Goal: Task Accomplishment & Management: Use online tool/utility

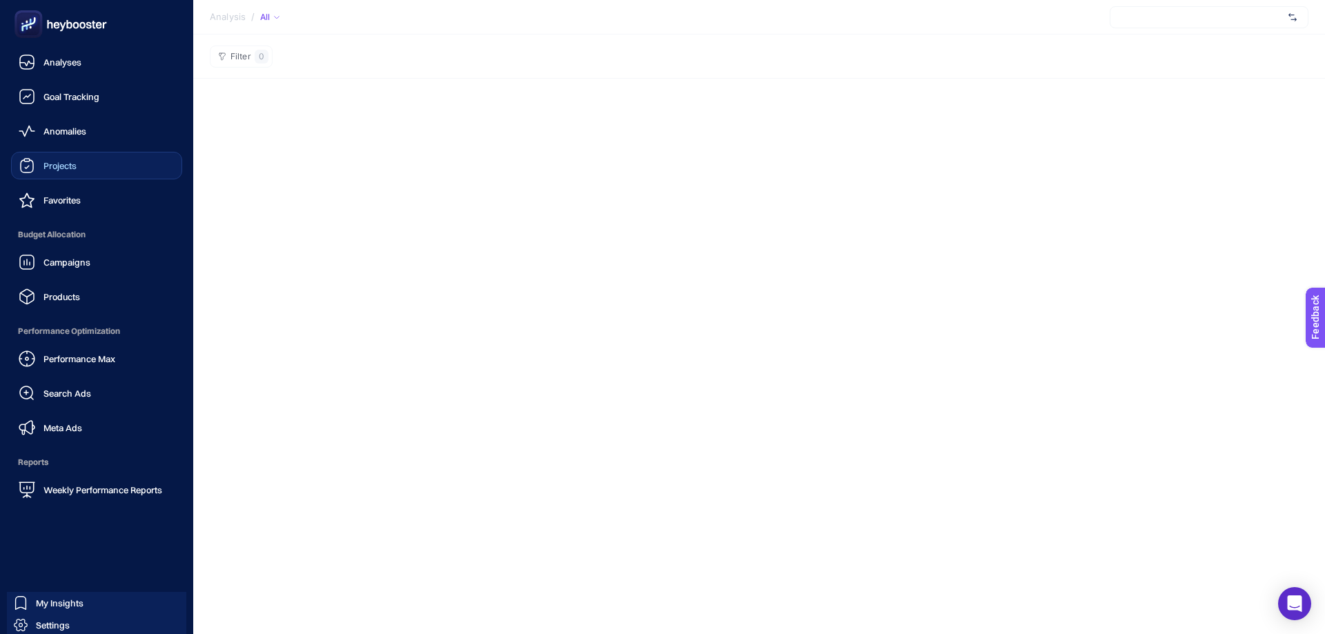
click at [80, 164] on link "Projects" at bounding box center [96, 166] width 171 height 28
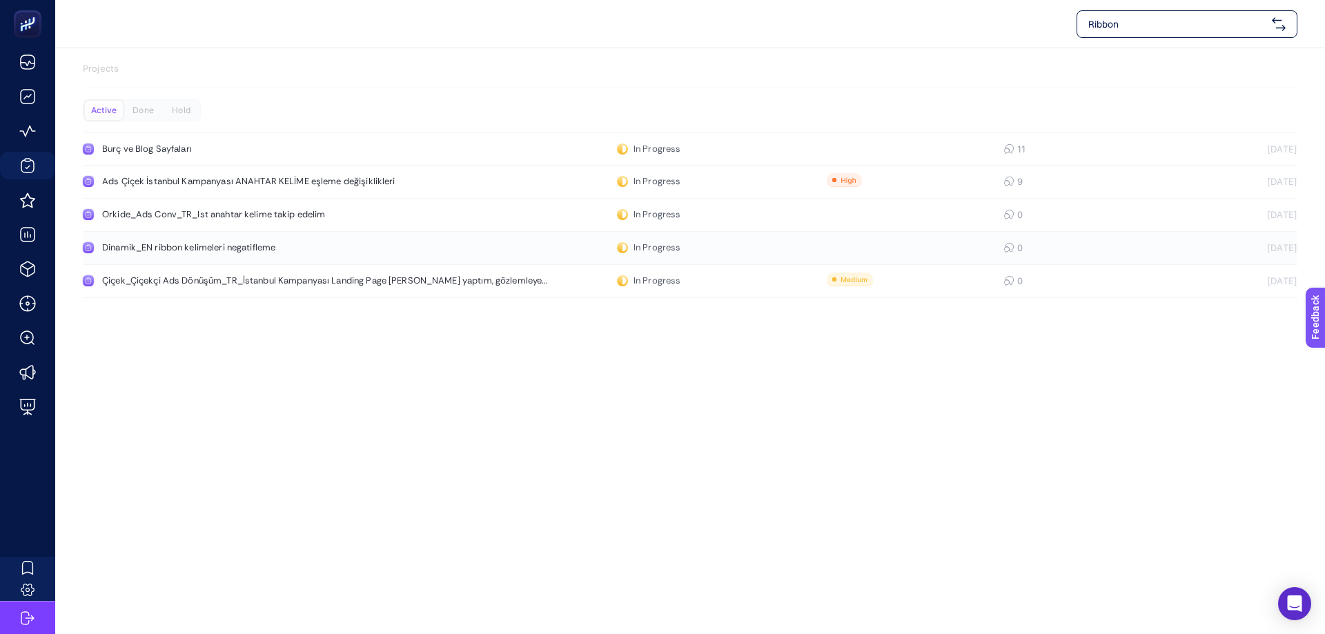
click at [199, 247] on div "Dinamik_EN ribbon kelimeleri negatifleme" at bounding box center [261, 247] width 319 height 11
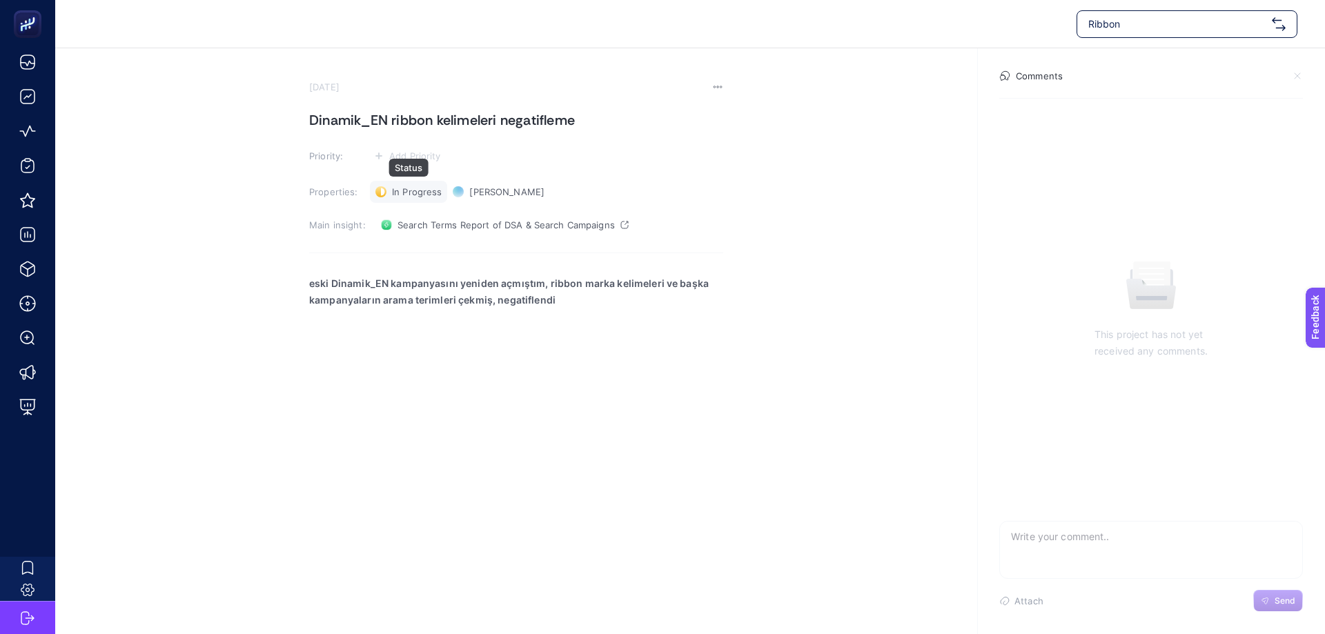
click at [414, 192] on span "In Progress" at bounding box center [417, 191] width 50 height 11
click at [408, 247] on span "Done" at bounding box center [410, 242] width 24 height 11
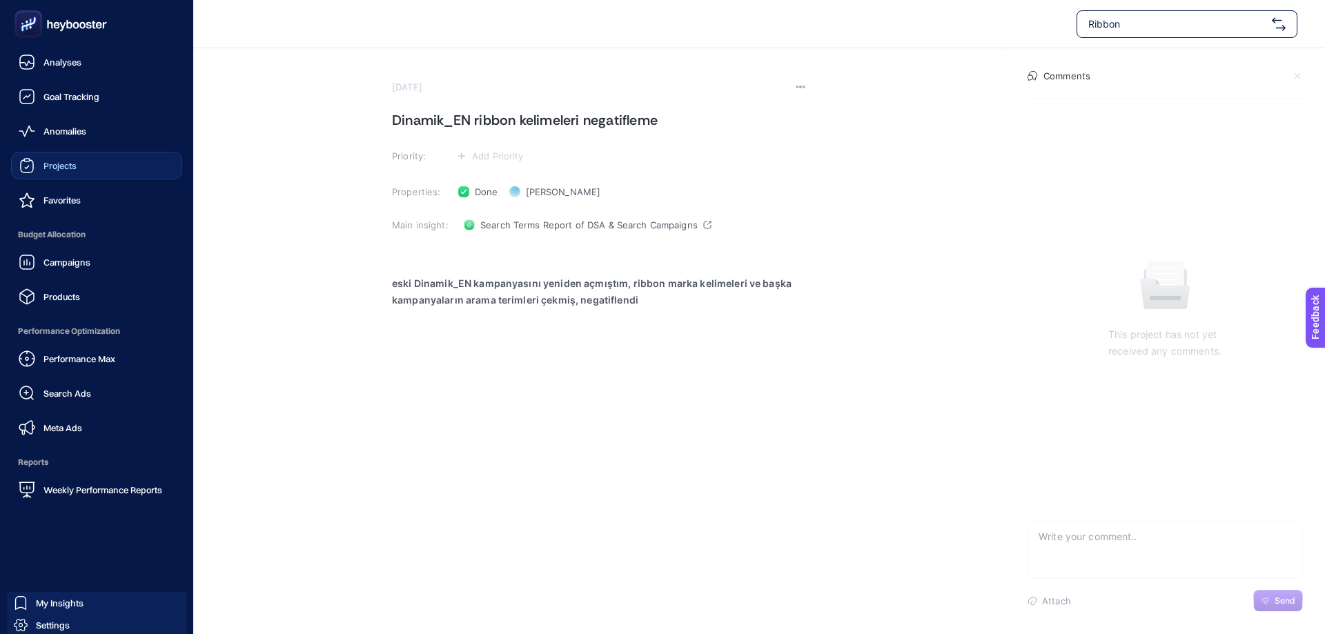
click at [47, 161] on span "Projects" at bounding box center [59, 165] width 33 height 11
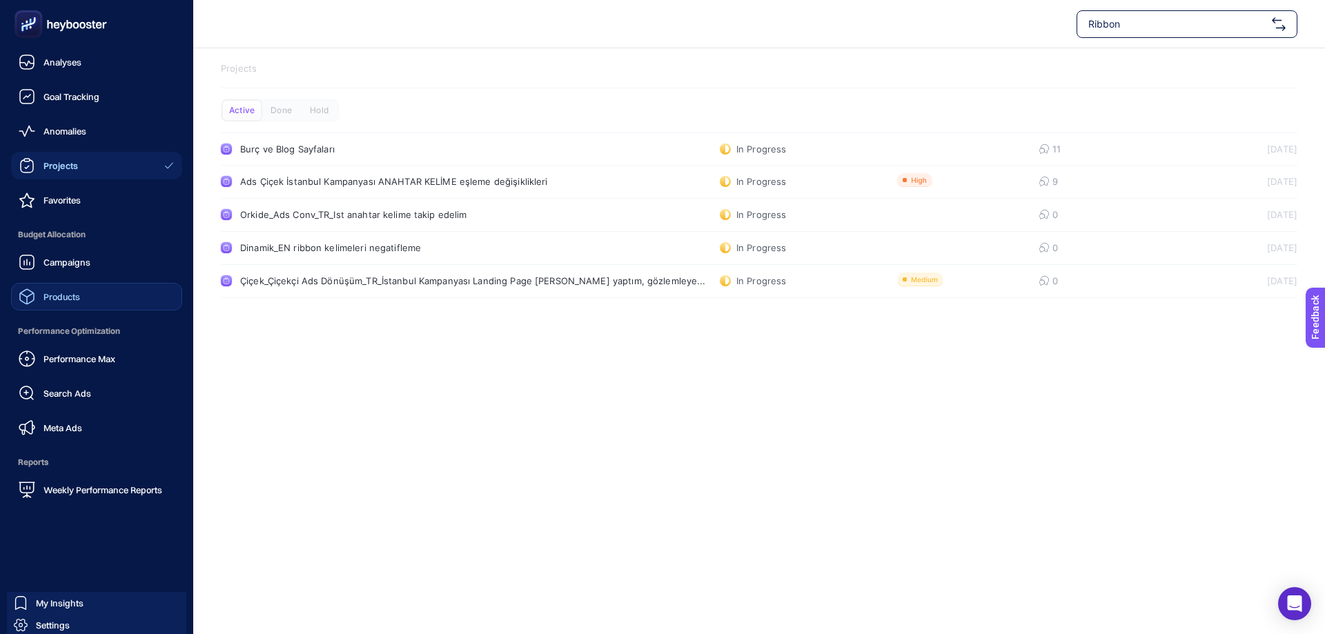
click at [78, 295] on span "Products" at bounding box center [61, 296] width 37 height 11
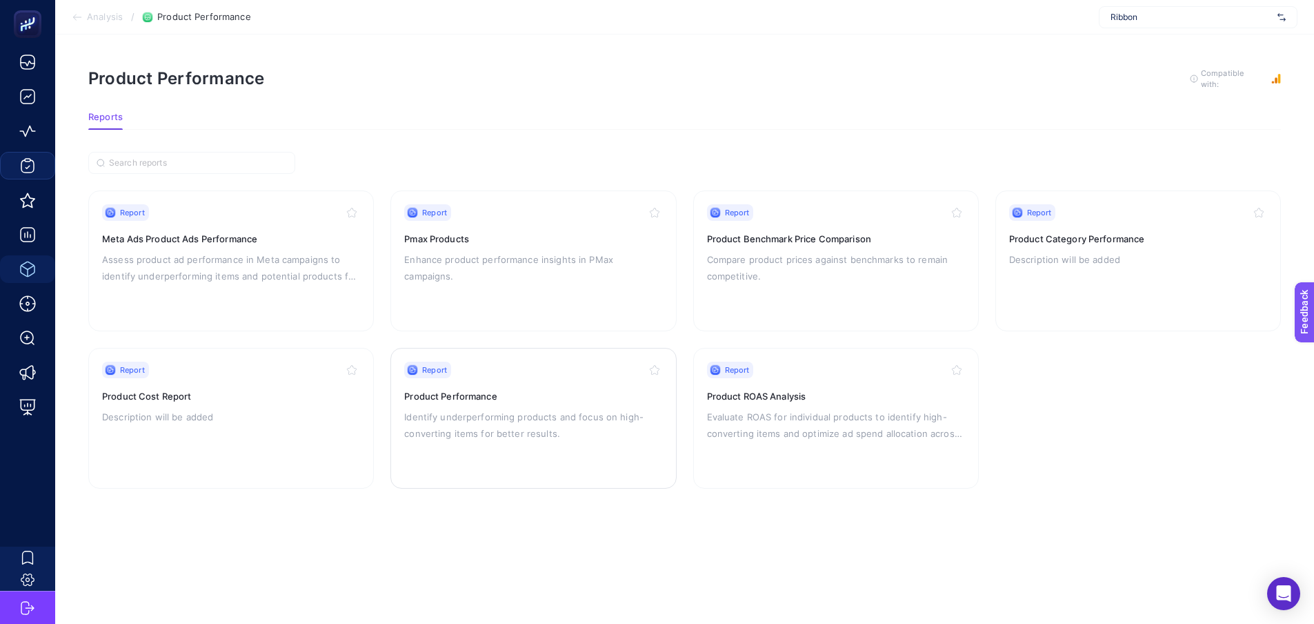
click at [491, 402] on div "Report Product Performance Identify underperforming products and focus on high-…" at bounding box center [533, 418] width 258 height 113
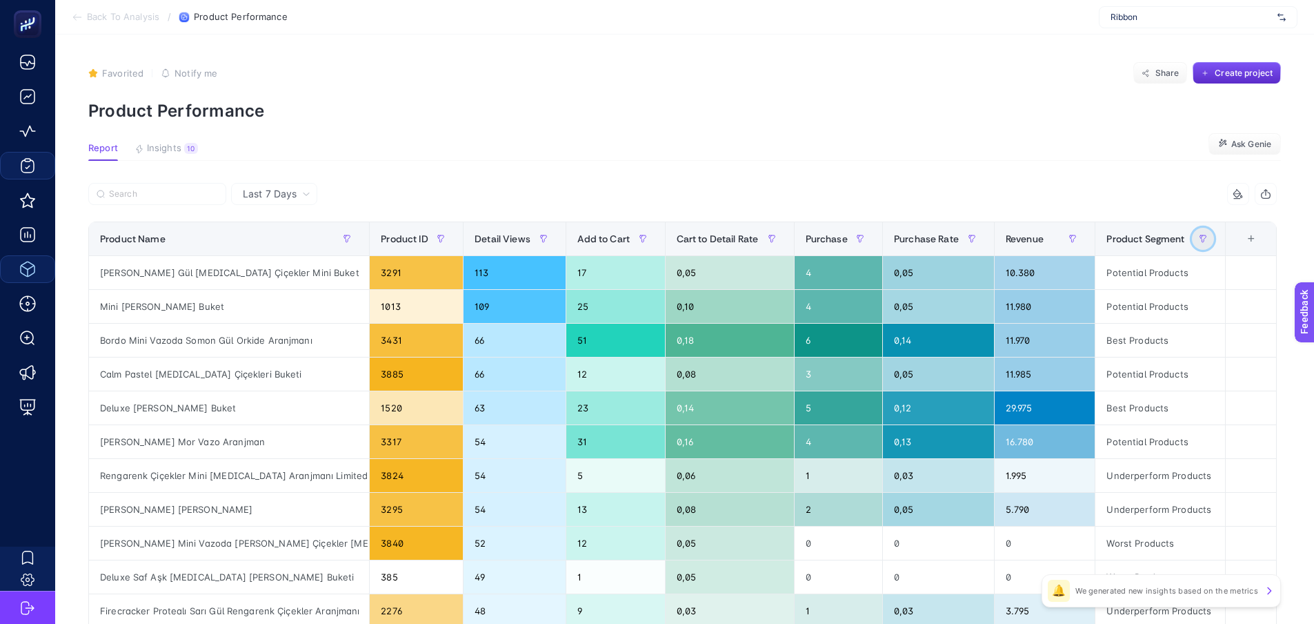
click at [1214, 233] on button "button" at bounding box center [1203, 239] width 22 height 22
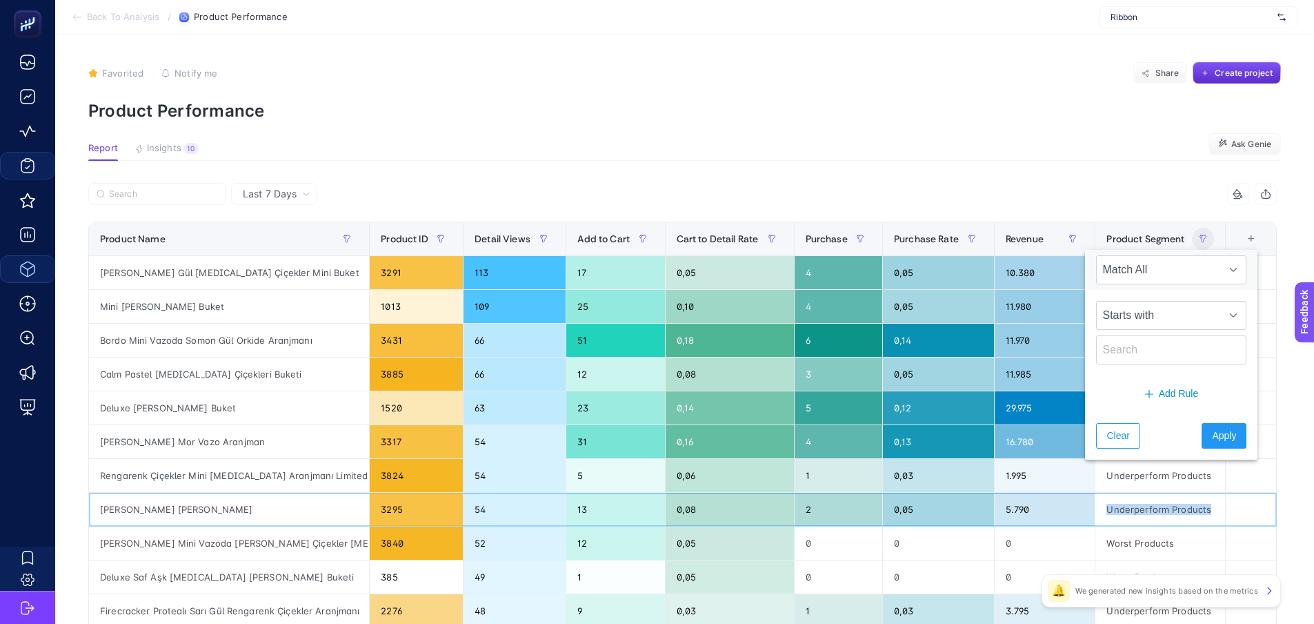
drag, startPoint x: 1118, startPoint y: 509, endPoint x: 1221, endPoint y: 506, distance: 103.5
click at [1221, 506] on div "Underperform Products" at bounding box center [1160, 509] width 129 height 33
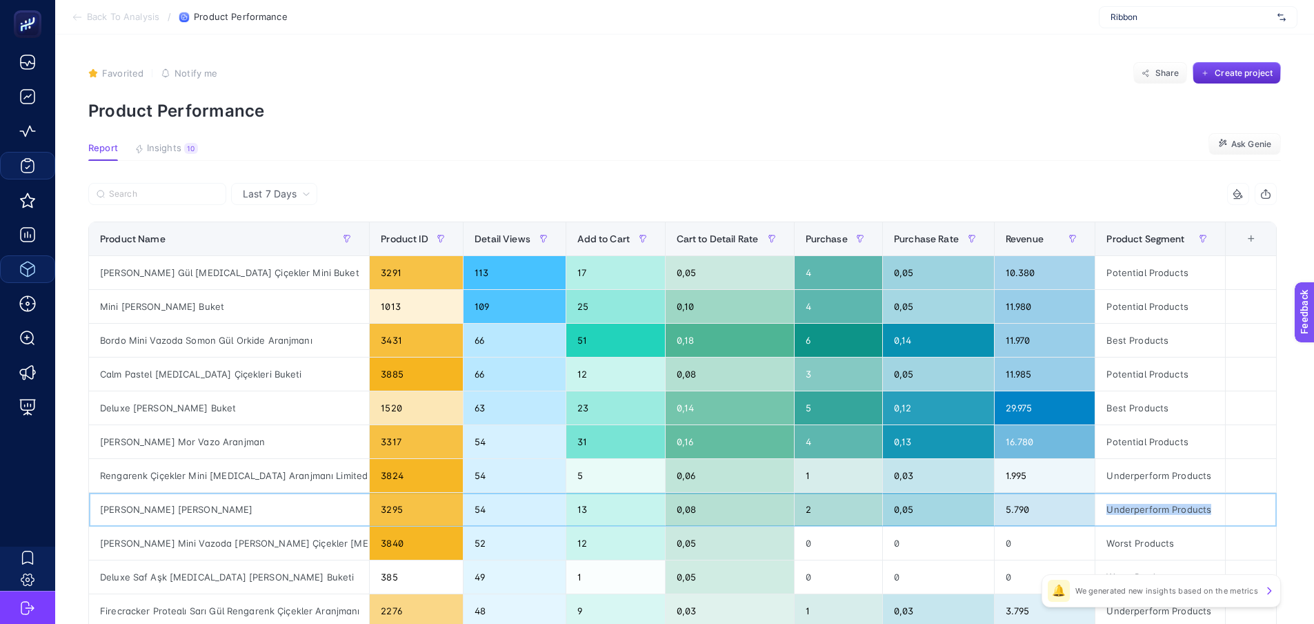
copy div "Underperform Products"
click at [1207, 236] on button "button" at bounding box center [1203, 239] width 22 height 22
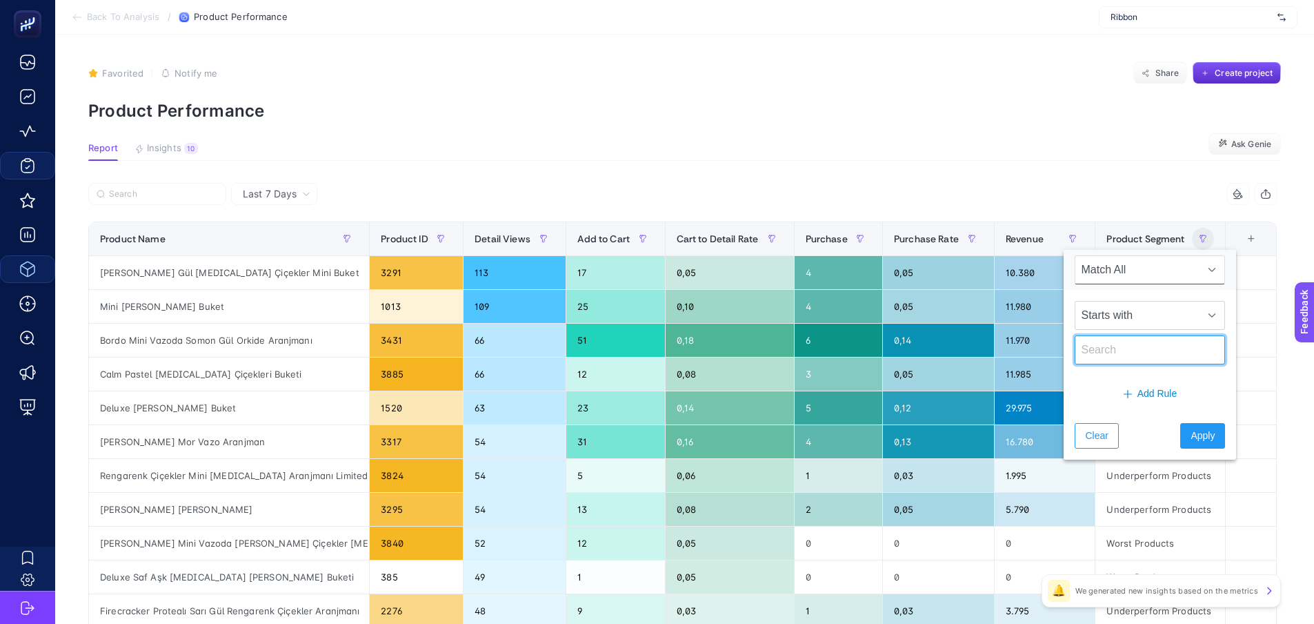
click at [1148, 351] on input "text" at bounding box center [1150, 349] width 150 height 29
paste input "Underperform Products"
type input "Underperform Products"
click at [1147, 317] on span "Starts with" at bounding box center [1137, 316] width 123 height 28
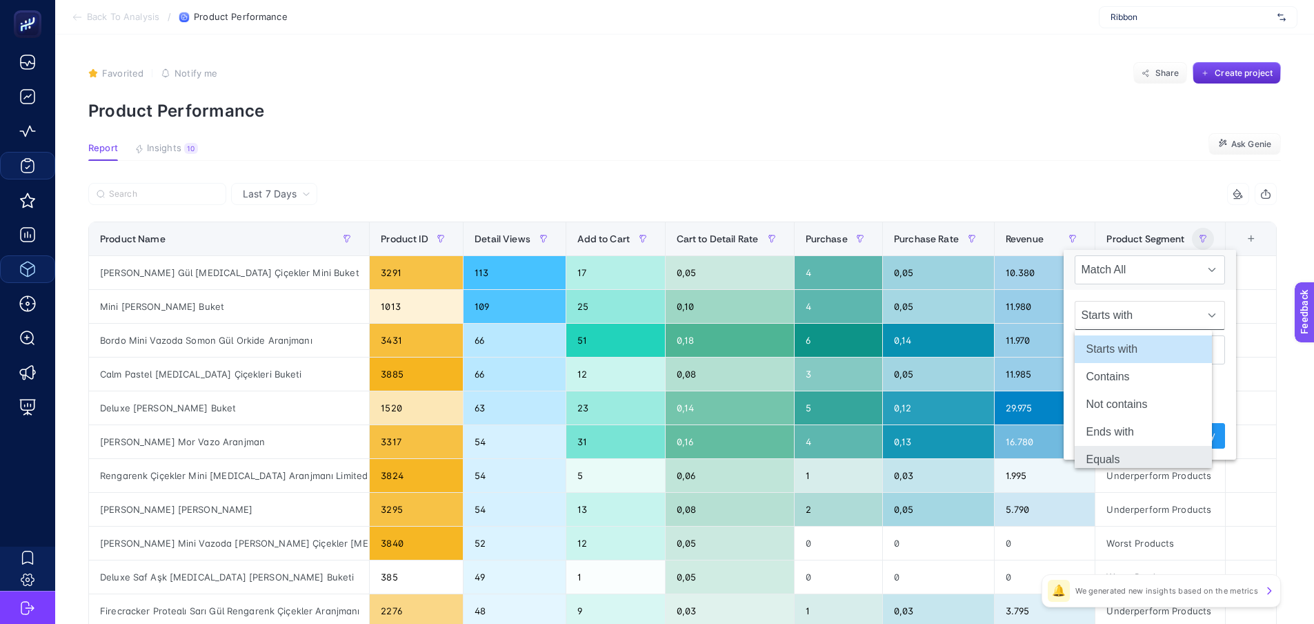
click at [1108, 463] on li "Equals" at bounding box center [1143, 460] width 137 height 28
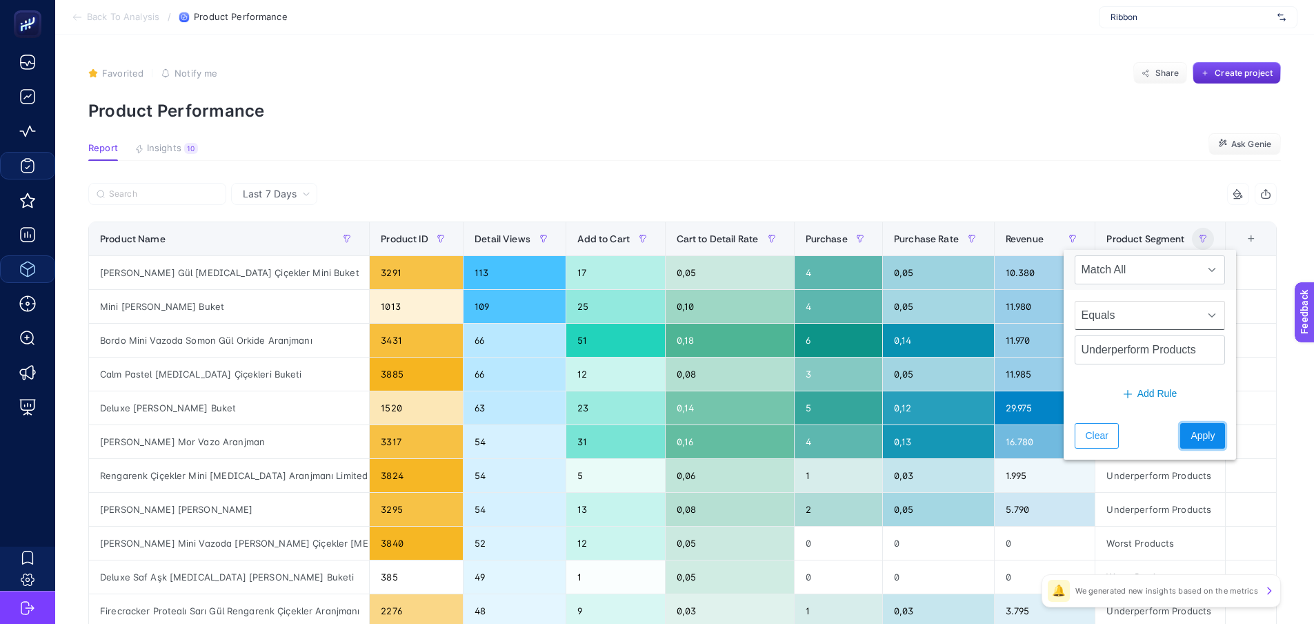
click at [1191, 431] on span "Apply" at bounding box center [1203, 435] width 24 height 14
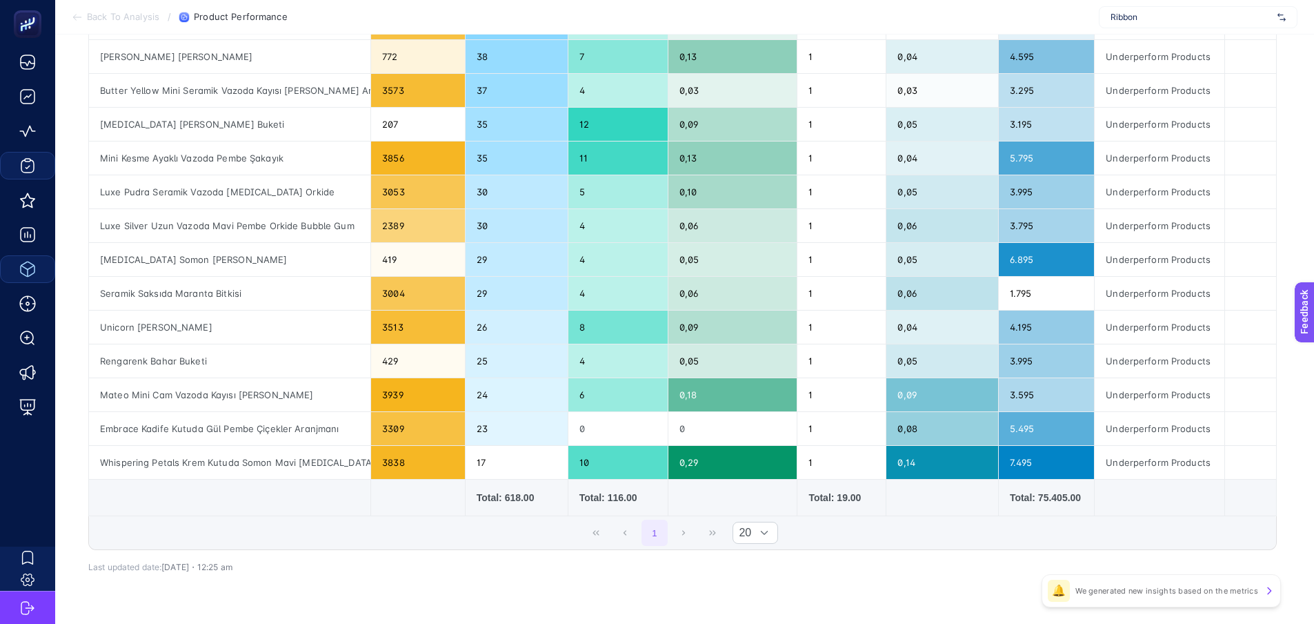
scroll to position [422, 6]
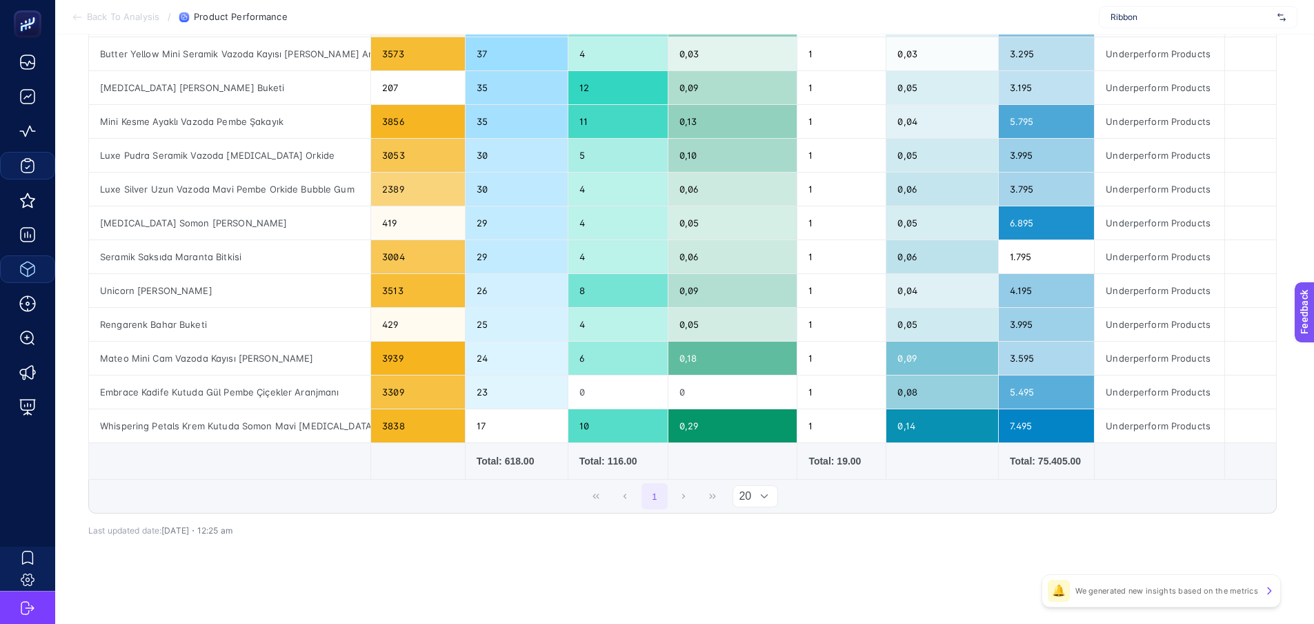
click at [773, 496] on div at bounding box center [764, 496] width 26 height 21
click at [749, 546] on li "50" at bounding box center [760, 554] width 45 height 28
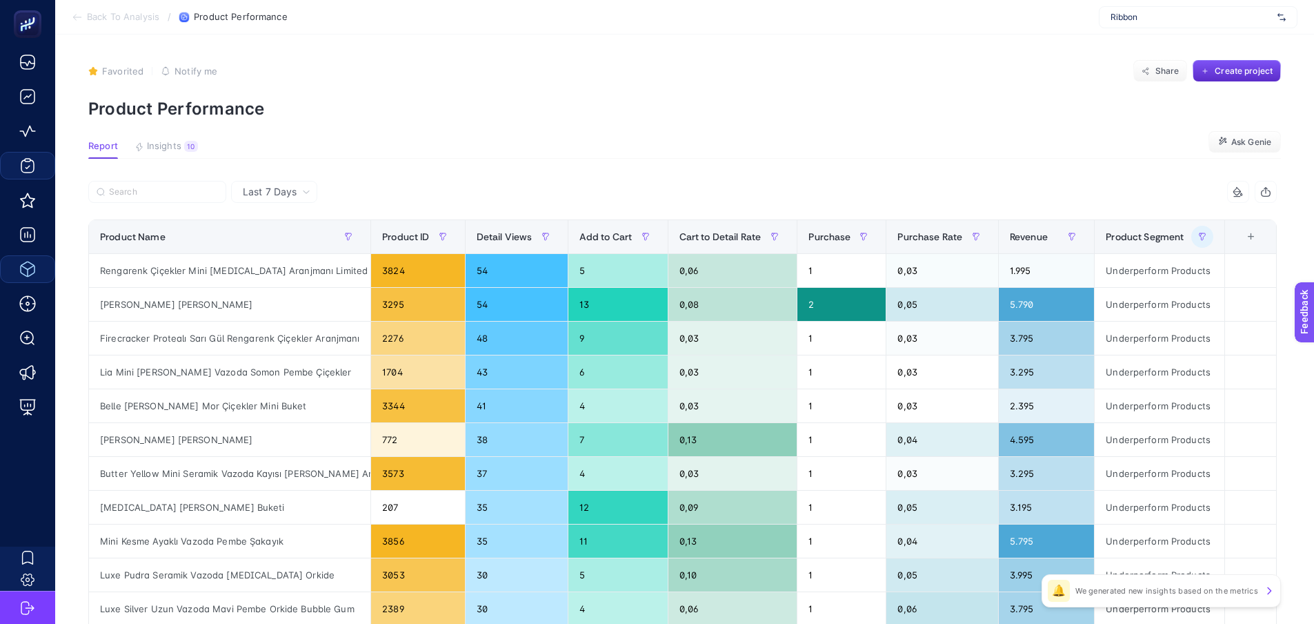
scroll to position [0, 6]
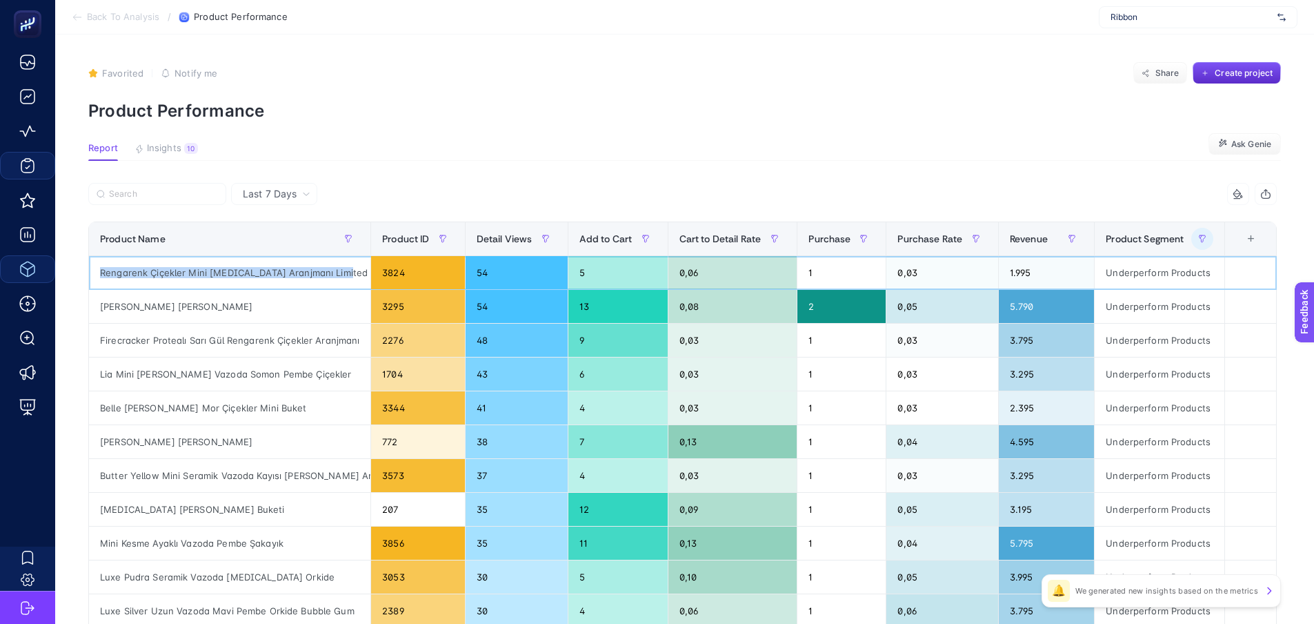
drag, startPoint x: 347, startPoint y: 269, endPoint x: 97, endPoint y: 275, distance: 250.5
click at [97, 275] on div "Rengarenk Çiçekler Mini [MEDICAL_DATA] Aranjmanı Limited Edition" at bounding box center [230, 272] width 282 height 33
click at [693, 149] on section "Report Insights 10 We generated new insights based on the metrics Ask [PERSON_N…" at bounding box center [684, 152] width 1193 height 18
click at [836, 237] on span "Purchase" at bounding box center [830, 238] width 42 height 11
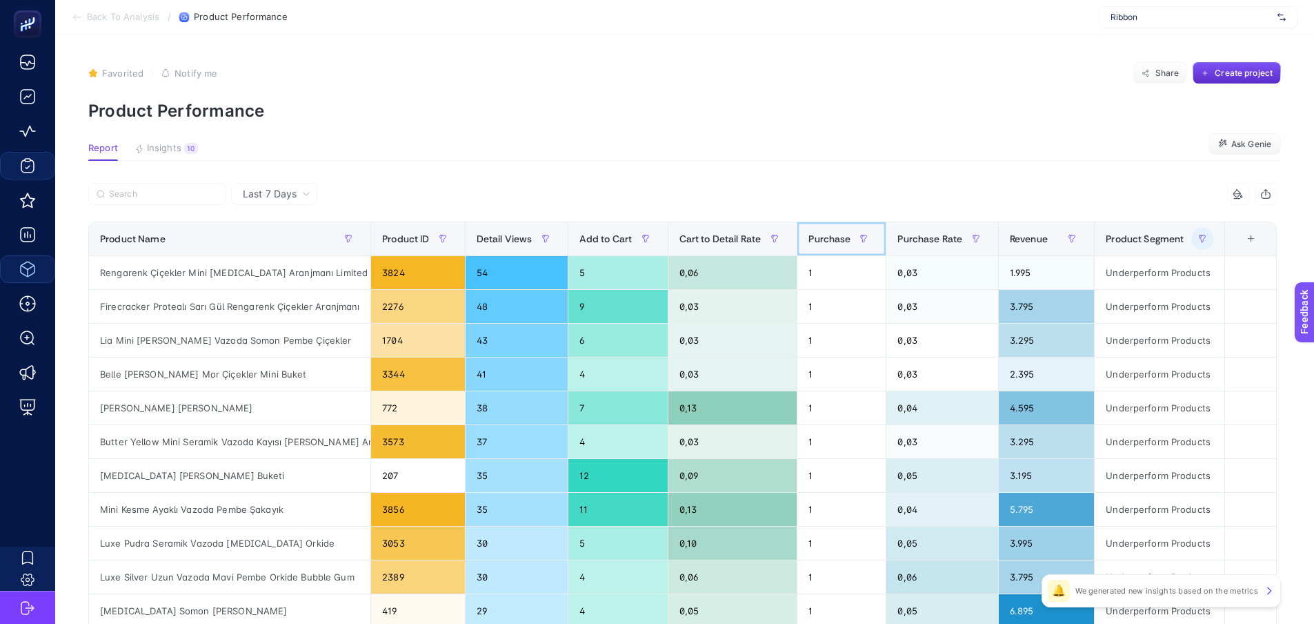
click at [836, 237] on span "Purchase" at bounding box center [830, 238] width 42 height 11
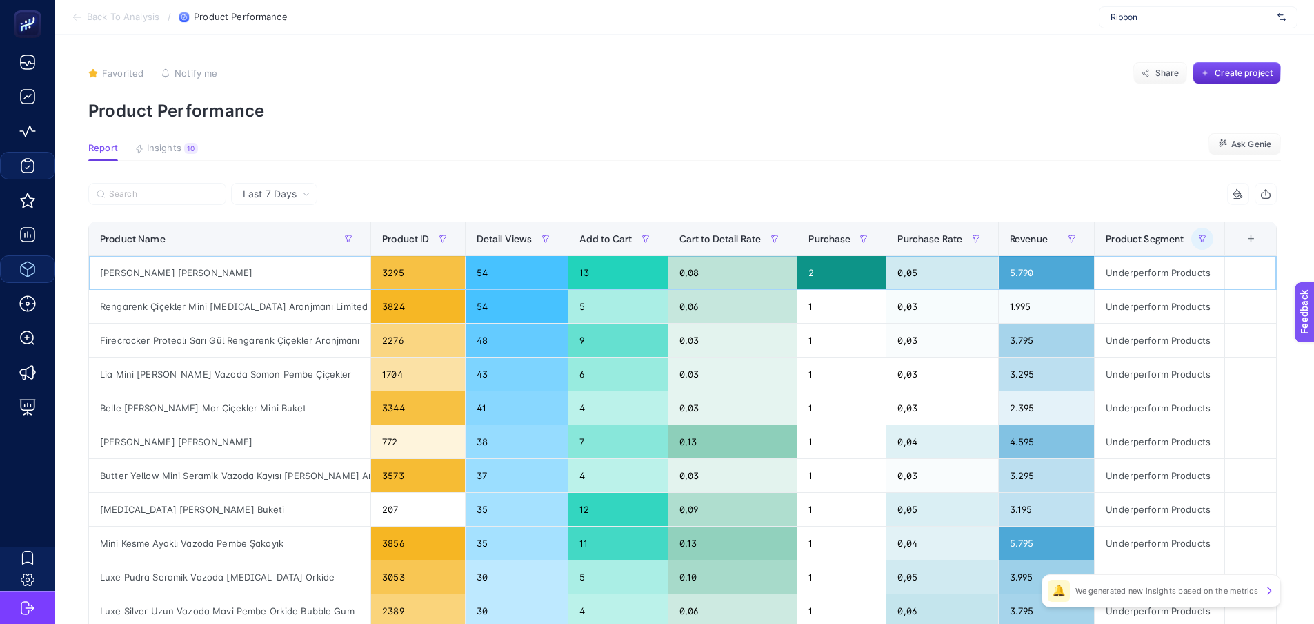
drag, startPoint x: 300, startPoint y: 276, endPoint x: 92, endPoint y: 274, distance: 207.7
click at [92, 274] on div "[PERSON_NAME] [PERSON_NAME]" at bounding box center [230, 272] width 282 height 33
copy div "[PERSON_NAME] [PERSON_NAME]"
drag, startPoint x: 255, startPoint y: 314, endPoint x: 91, endPoint y: 313, distance: 164.2
click at [91, 313] on div "Rengarenk Çiçekler Mini [MEDICAL_DATA] Aranjmanı Limited Edition" at bounding box center [230, 306] width 282 height 33
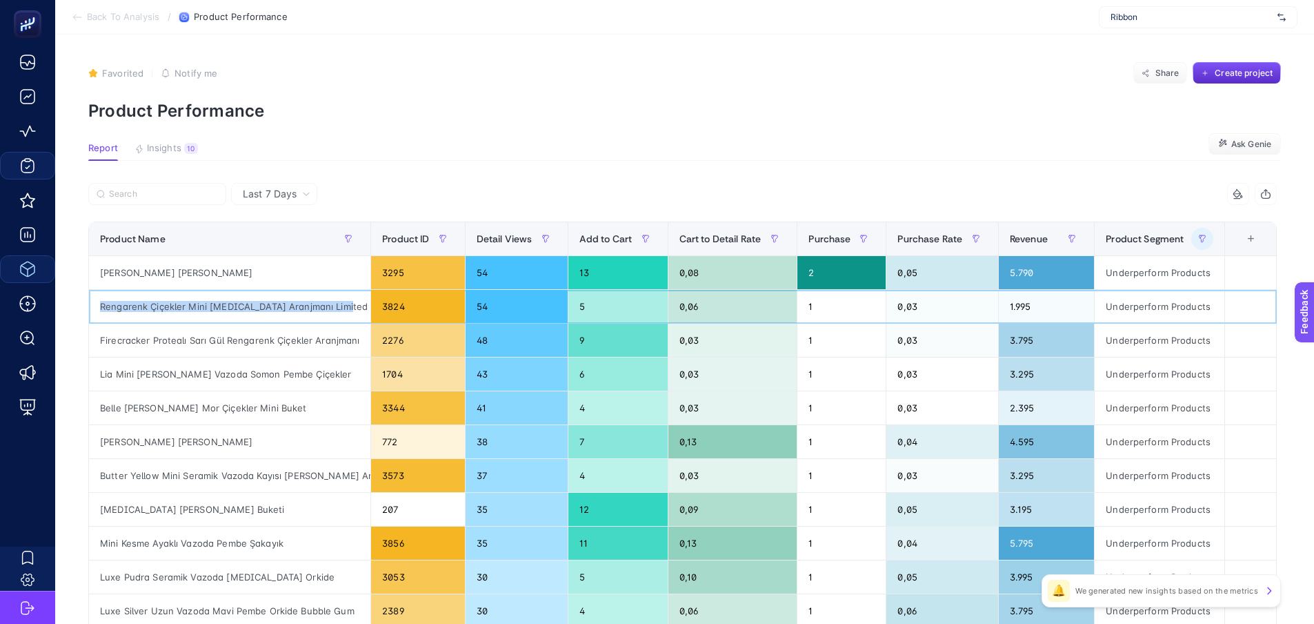
copy div "Rengarenk Çiçekler Mini [MEDICAL_DATA] Aranjmanı Limited Edition"
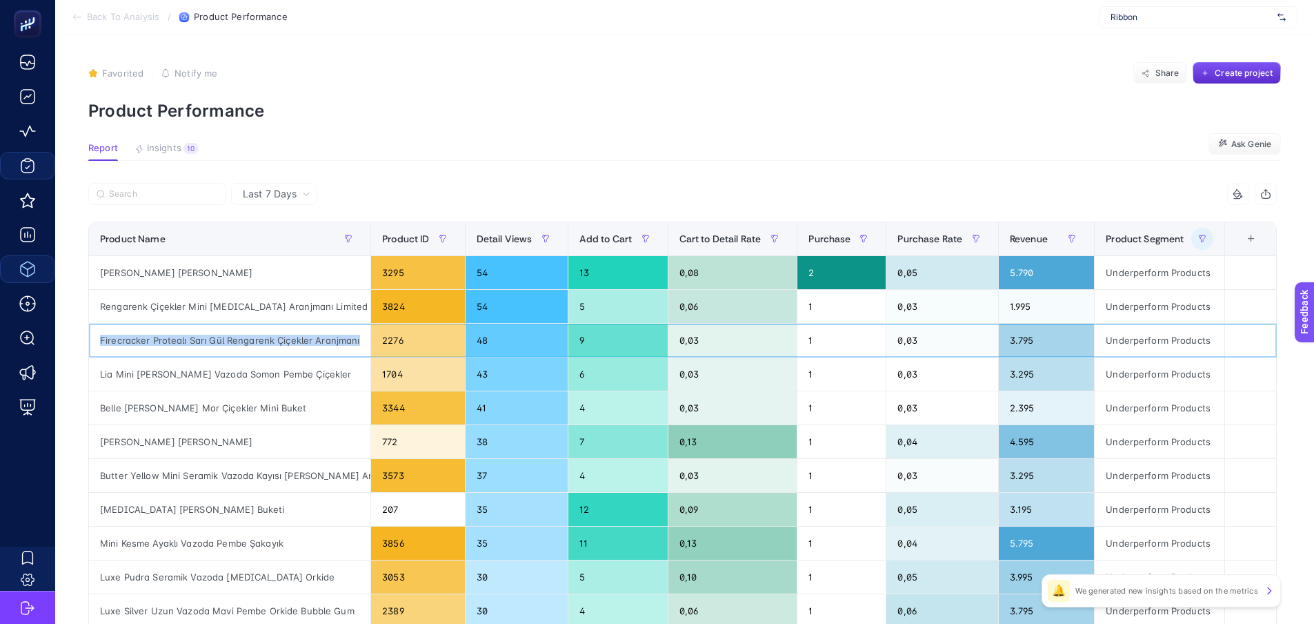
drag, startPoint x: 91, startPoint y: 339, endPoint x: 352, endPoint y: 351, distance: 261.1
click at [352, 351] on div "Firecracker Protealı Sarı Gül Rengarenk Çiçekler Aranjmanı" at bounding box center [230, 340] width 282 height 33
copy div "Firecracker Protealı Sarı Gül Rengarenk Çiçekler Aranjmanı"
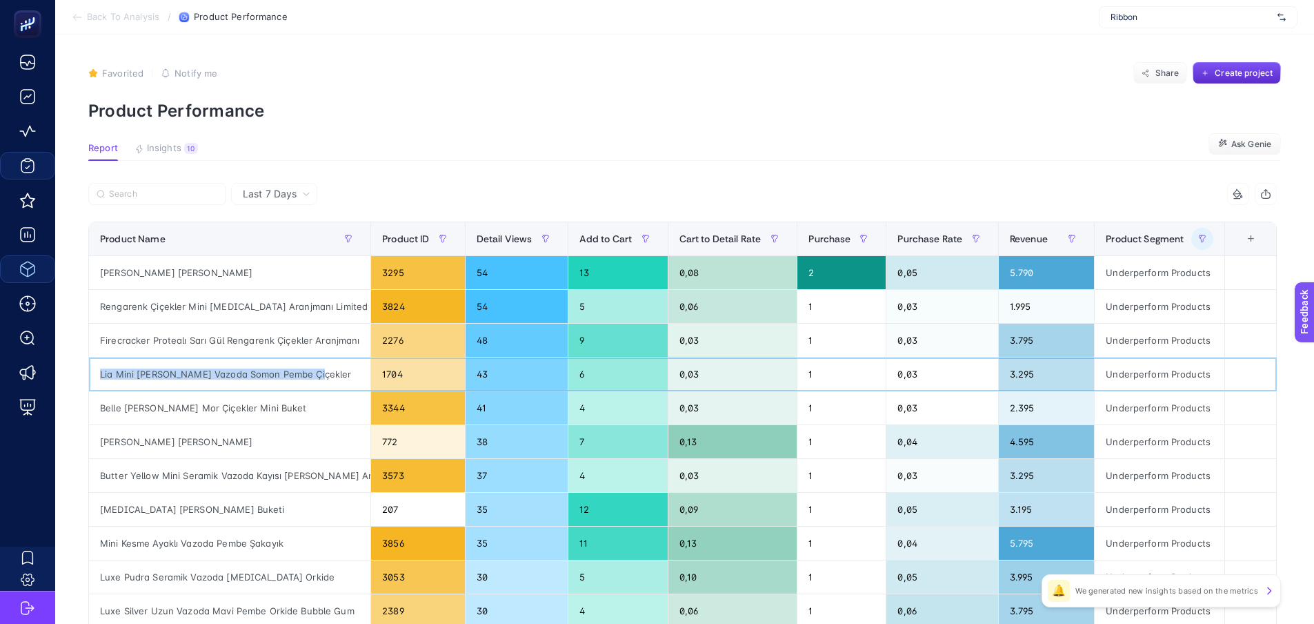
drag, startPoint x: 314, startPoint y: 381, endPoint x: 92, endPoint y: 377, distance: 222.2
click at [92, 377] on div "Lia Mini [PERSON_NAME] Vazoda Somon Pembe Çiçekler" at bounding box center [230, 373] width 282 height 33
copy div "Lia Mini [PERSON_NAME] Vazoda Somon Pembe Çiçekler"
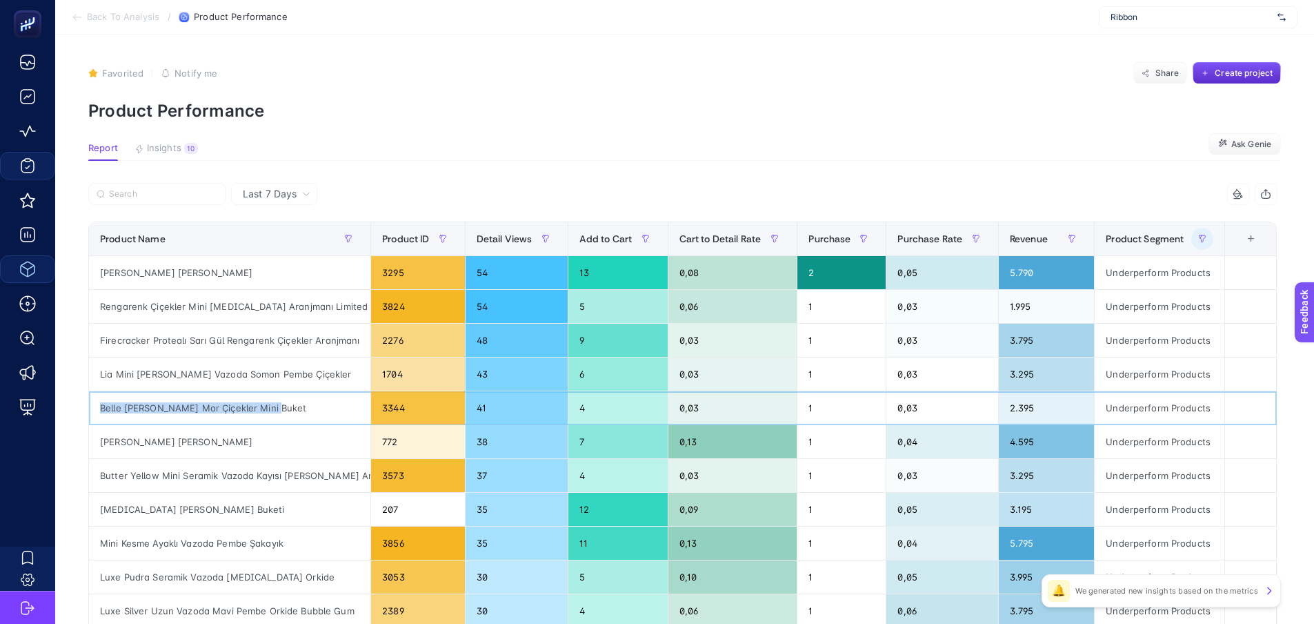
drag, startPoint x: 277, startPoint y: 410, endPoint x: 91, endPoint y: 416, distance: 185.7
click at [91, 416] on div "Belle [PERSON_NAME] Mor Çiçekler Mini Buket" at bounding box center [230, 407] width 282 height 33
copy div "Belle [PERSON_NAME] Mor Çiçekler Mini Buket"
drag, startPoint x: 288, startPoint y: 451, endPoint x: 91, endPoint y: 446, distance: 197.4
click at [91, 446] on div "[PERSON_NAME] [PERSON_NAME]" at bounding box center [230, 441] width 282 height 33
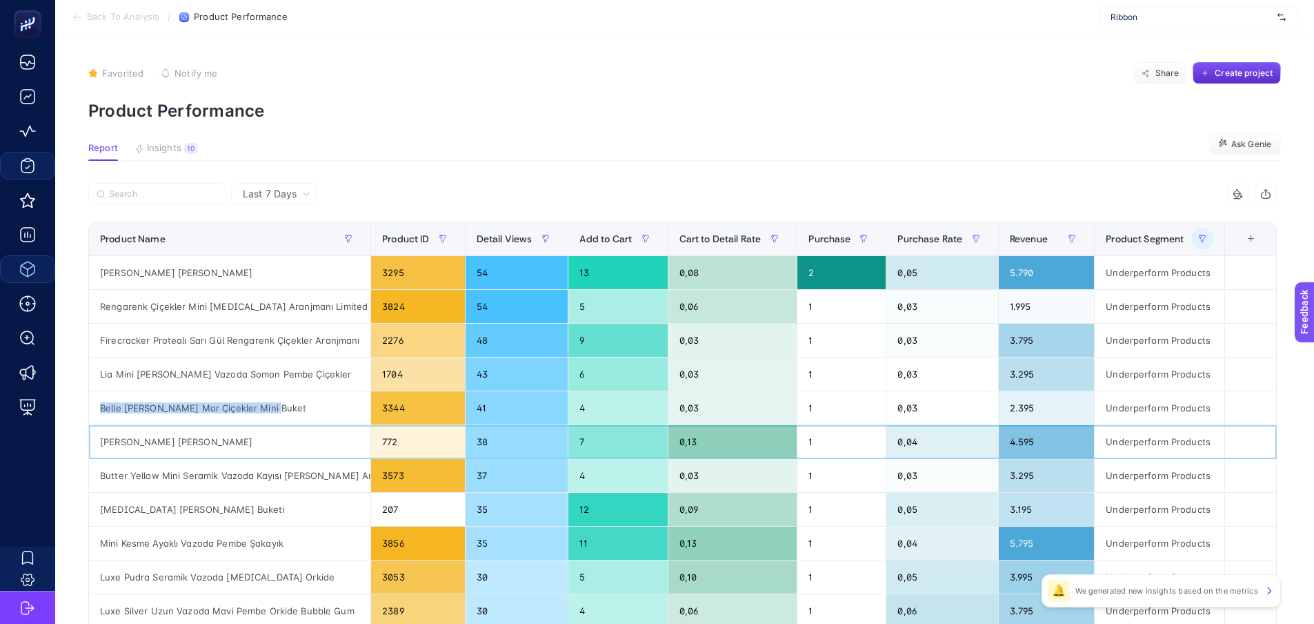
copy div "[PERSON_NAME] [PERSON_NAME]"
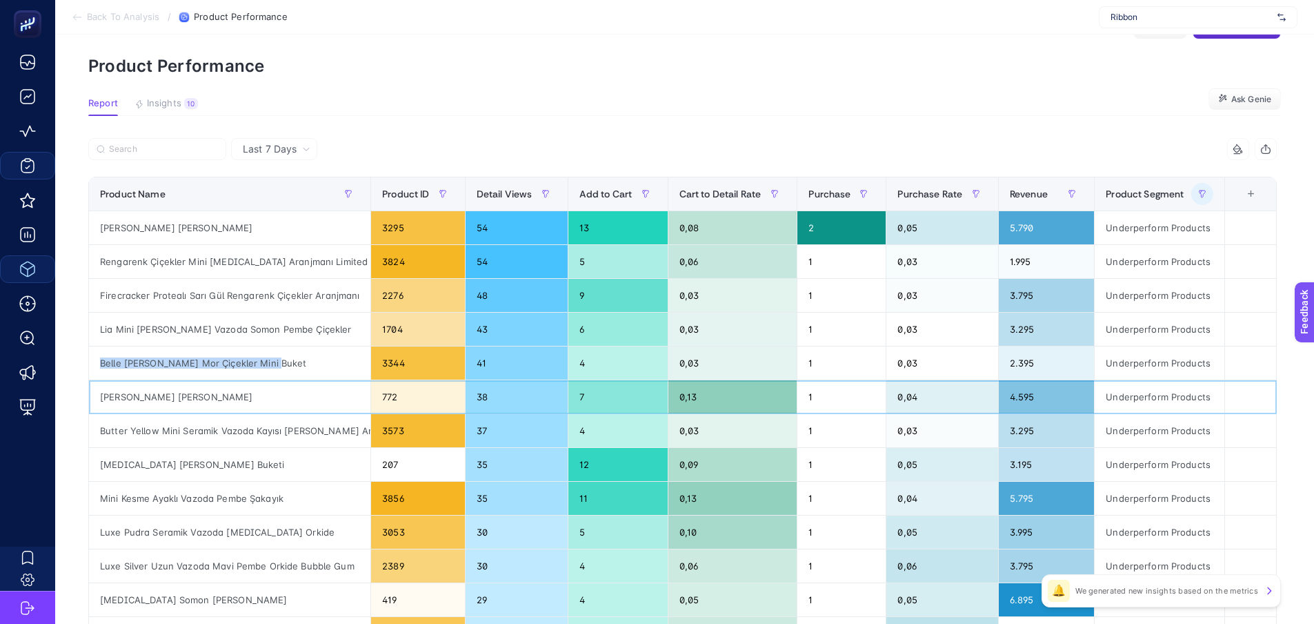
scroll to position [69, 6]
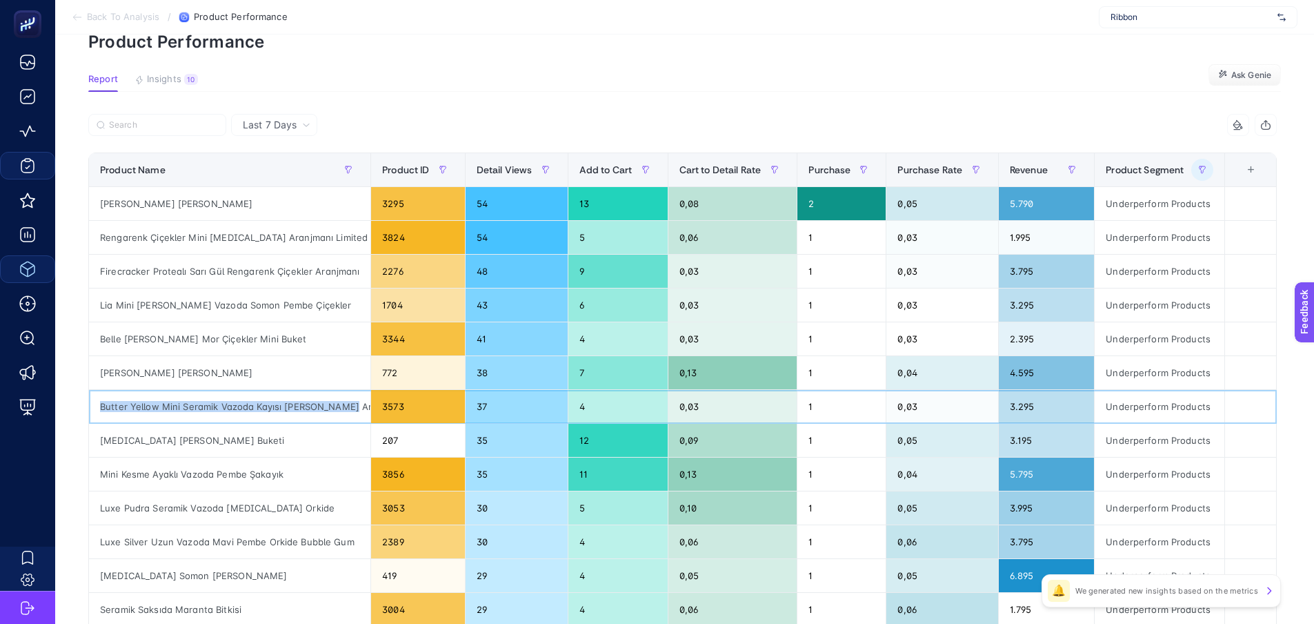
drag, startPoint x: 90, startPoint y: 406, endPoint x: 334, endPoint y: 415, distance: 243.8
click at [334, 415] on div "Butter Yellow Mini Seramik Vazoda Kayısı [PERSON_NAME] Aranjmanı" at bounding box center [230, 406] width 282 height 33
copy div "Butter Yellow Mini Seramik Vazoda Kayısı [PERSON_NAME]"
drag, startPoint x: 186, startPoint y: 444, endPoint x: 94, endPoint y: 446, distance: 92.5
click at [94, 446] on div "[MEDICAL_DATA] [PERSON_NAME] Buketi" at bounding box center [230, 440] width 282 height 33
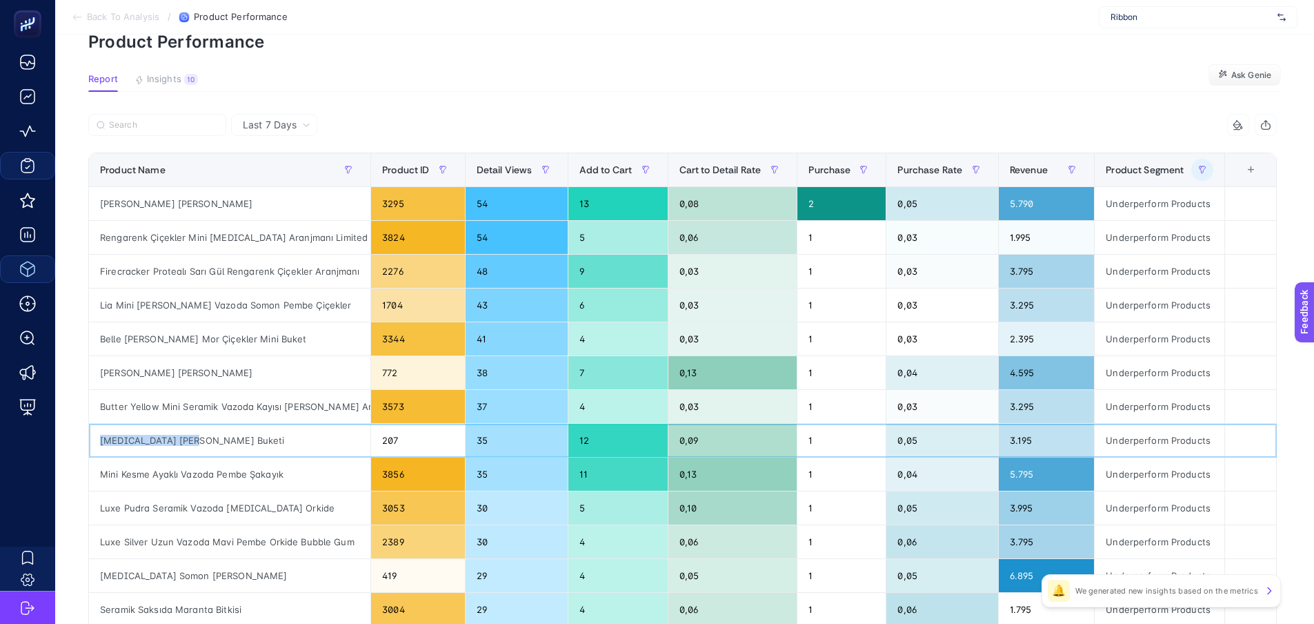
copy div "[MEDICAL_DATA] [PERSON_NAME] Buketi"
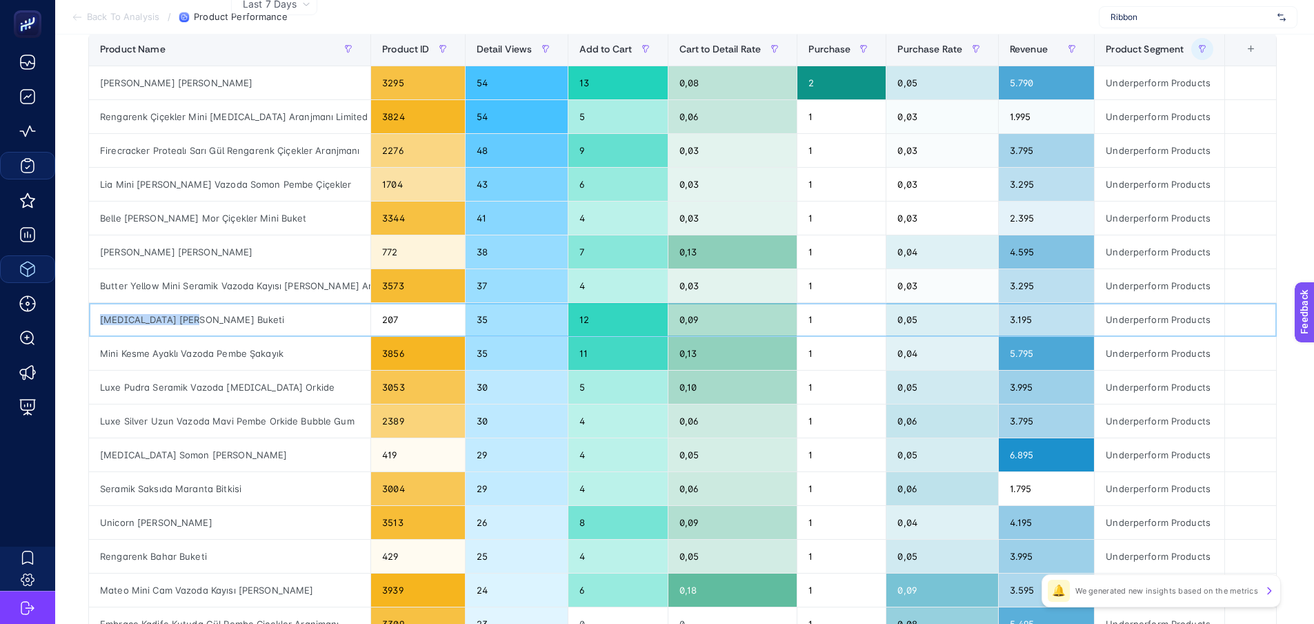
scroll to position [207, 6]
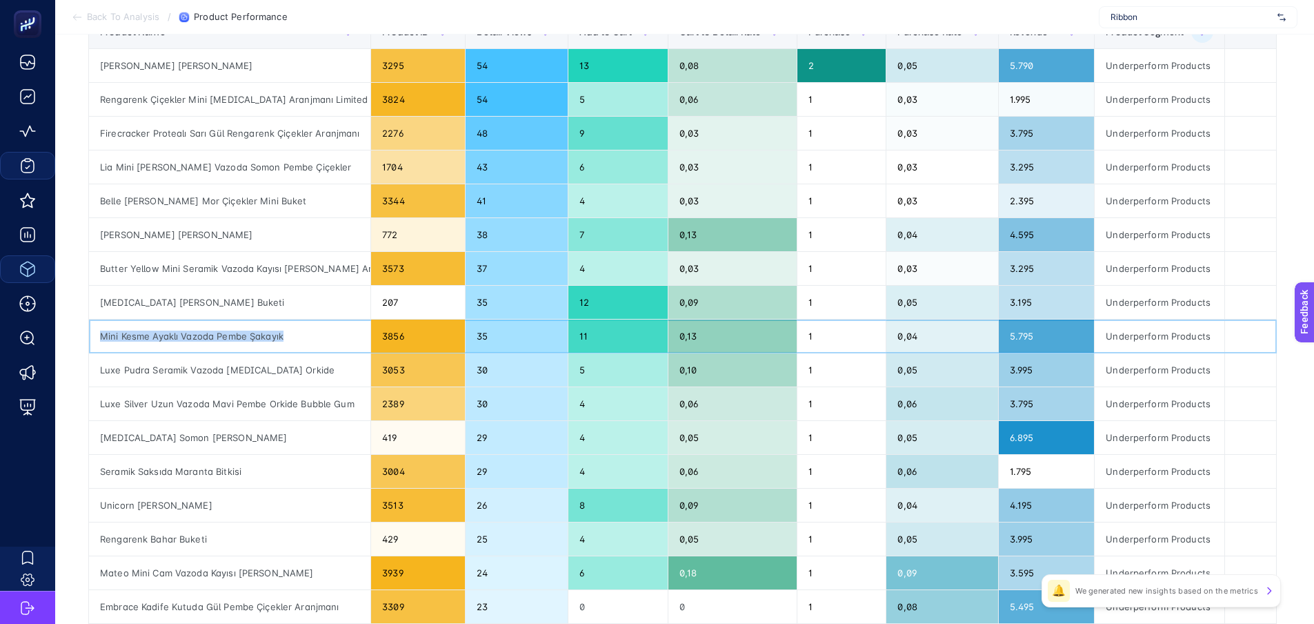
drag, startPoint x: 302, startPoint y: 345, endPoint x: 95, endPoint y: 339, distance: 207.8
click at [95, 339] on div "Mini Kesme Ayaklı Vazoda Pembe Şakayık" at bounding box center [230, 335] width 282 height 33
copy div "Mini Kesme Ayaklı Vazoda Pembe Şakayık"
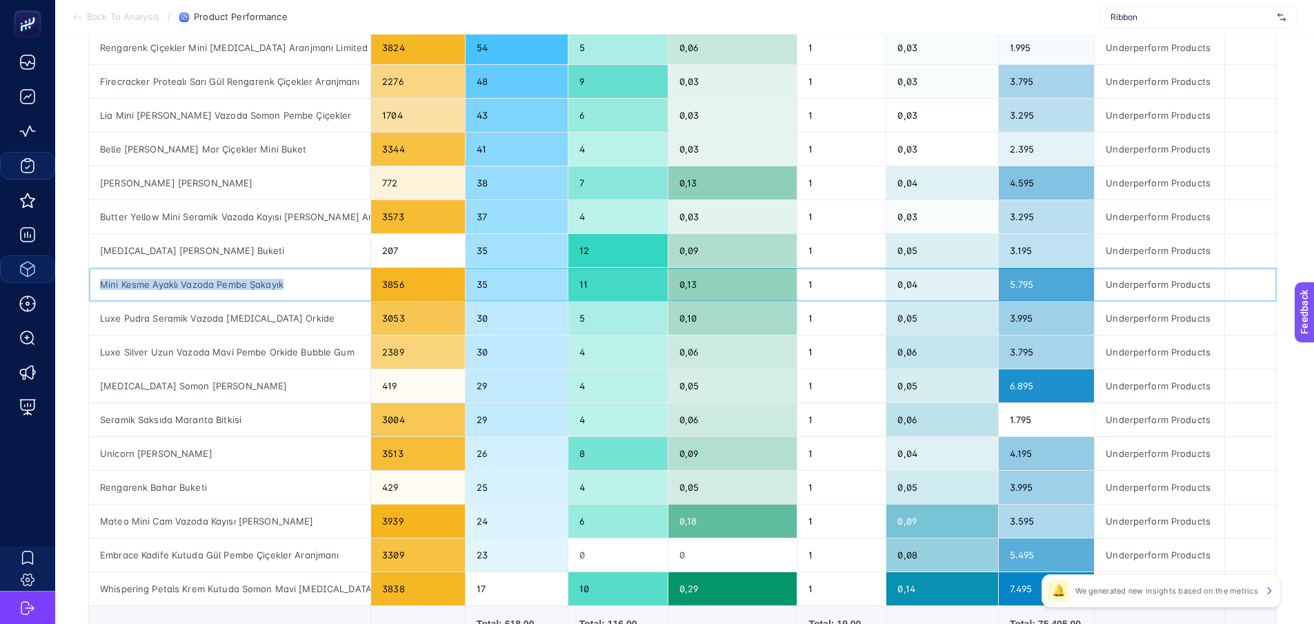
scroll to position [345, 6]
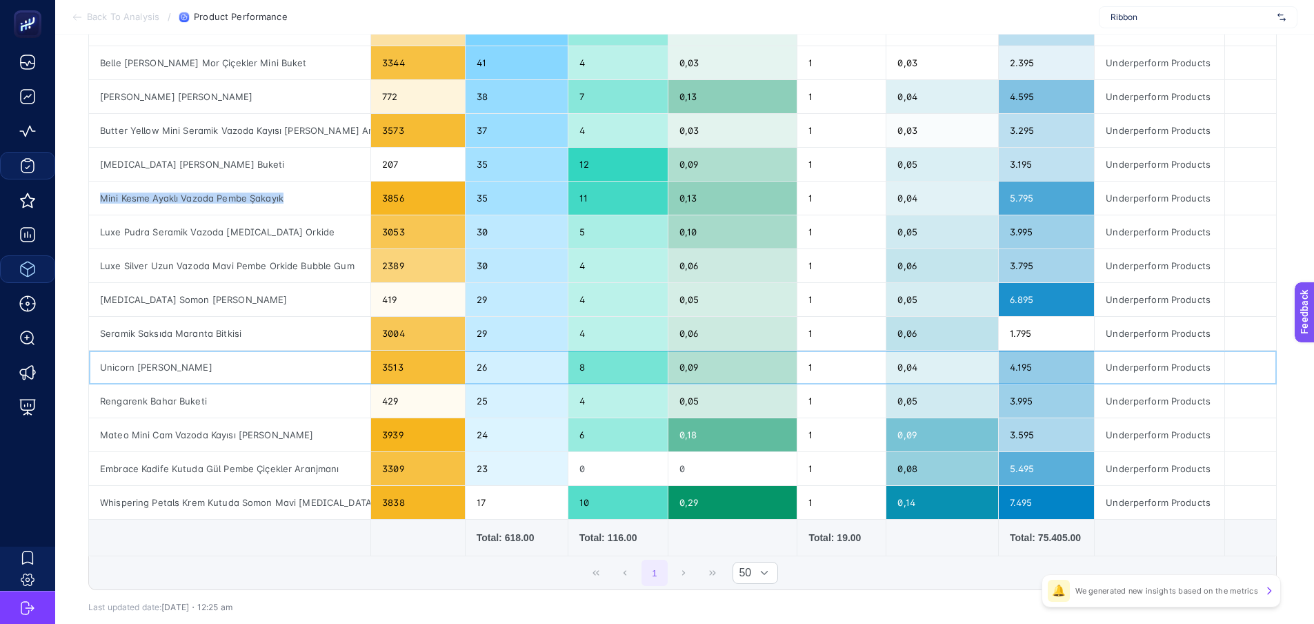
drag, startPoint x: 279, startPoint y: 373, endPoint x: 89, endPoint y: 365, distance: 190.6
click at [89, 365] on div "Unicorn [PERSON_NAME]" at bounding box center [230, 367] width 282 height 33
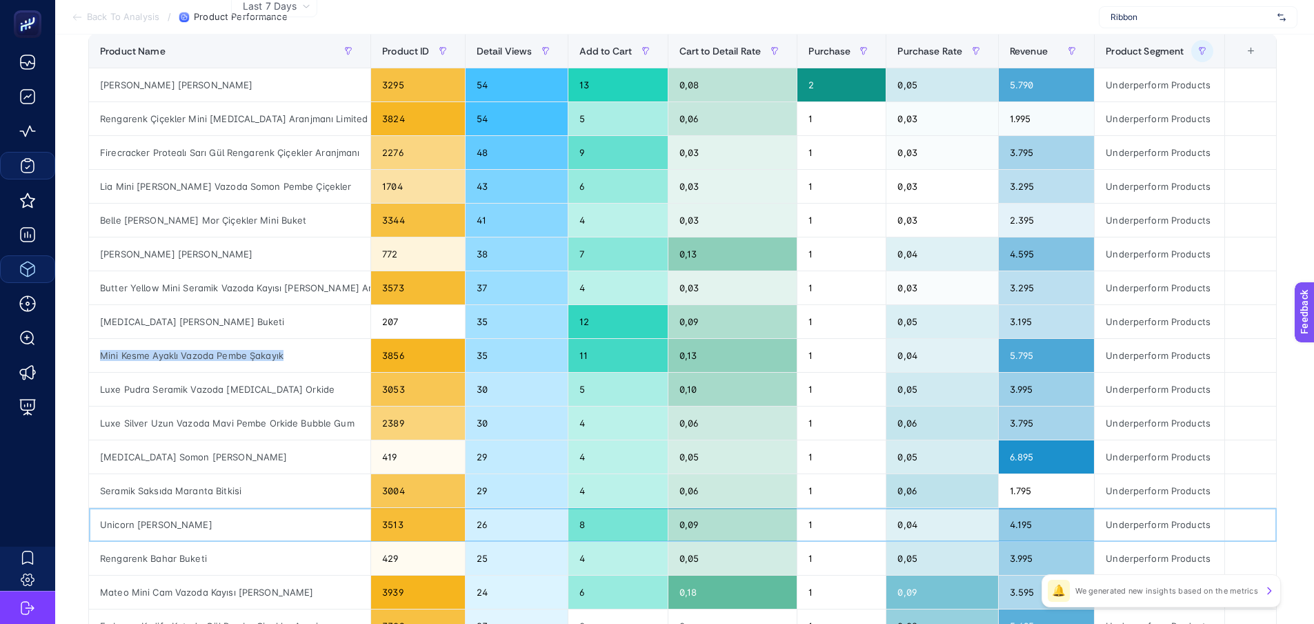
scroll to position [0, 6]
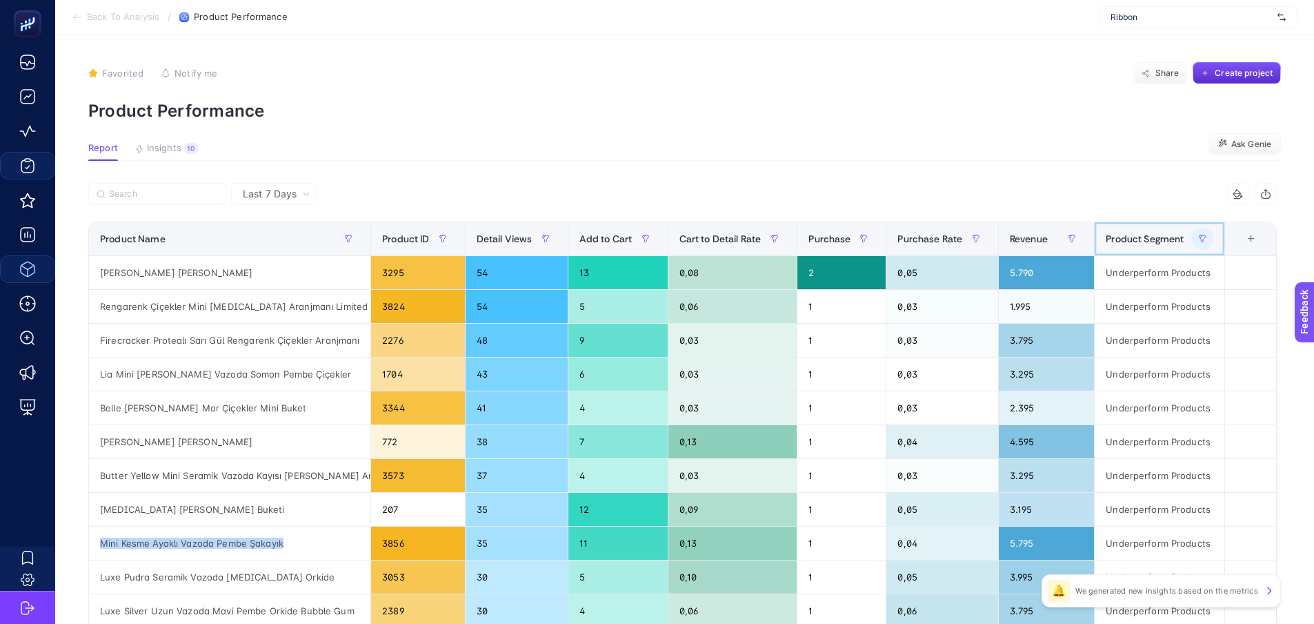
click at [1174, 230] on div "Product Segment" at bounding box center [1160, 239] width 108 height 22
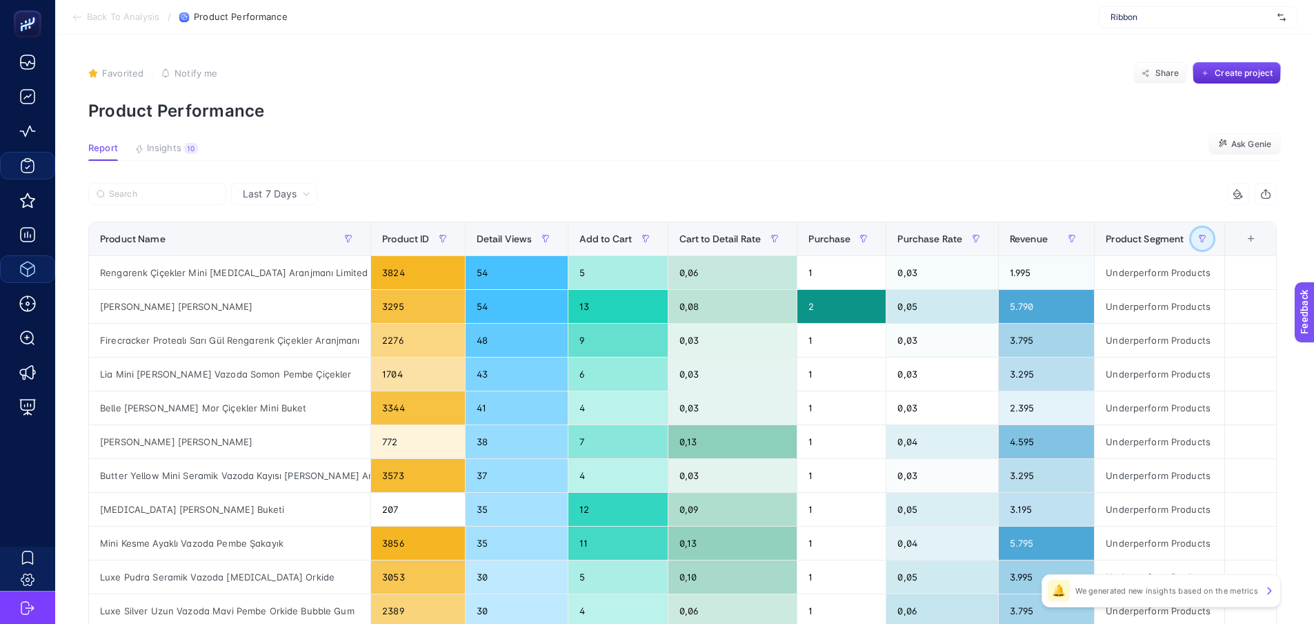
click at [1211, 240] on button "button" at bounding box center [1203, 239] width 22 height 22
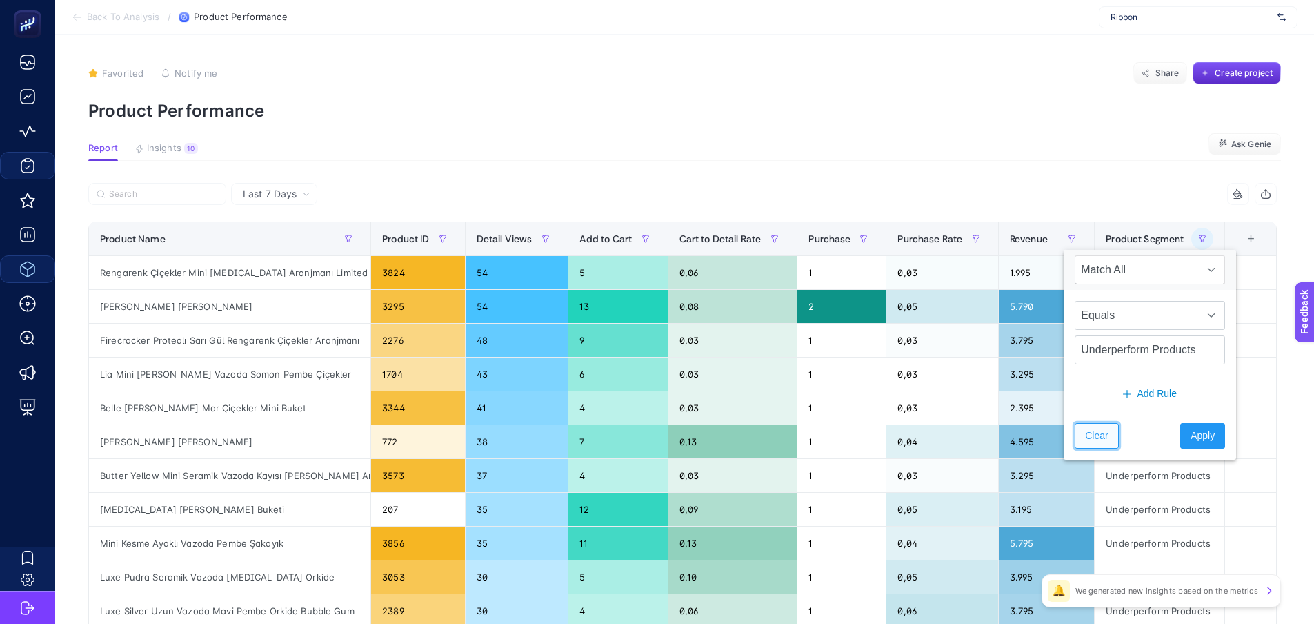
click at [1075, 435] on button "Clear" at bounding box center [1096, 436] width 43 height 26
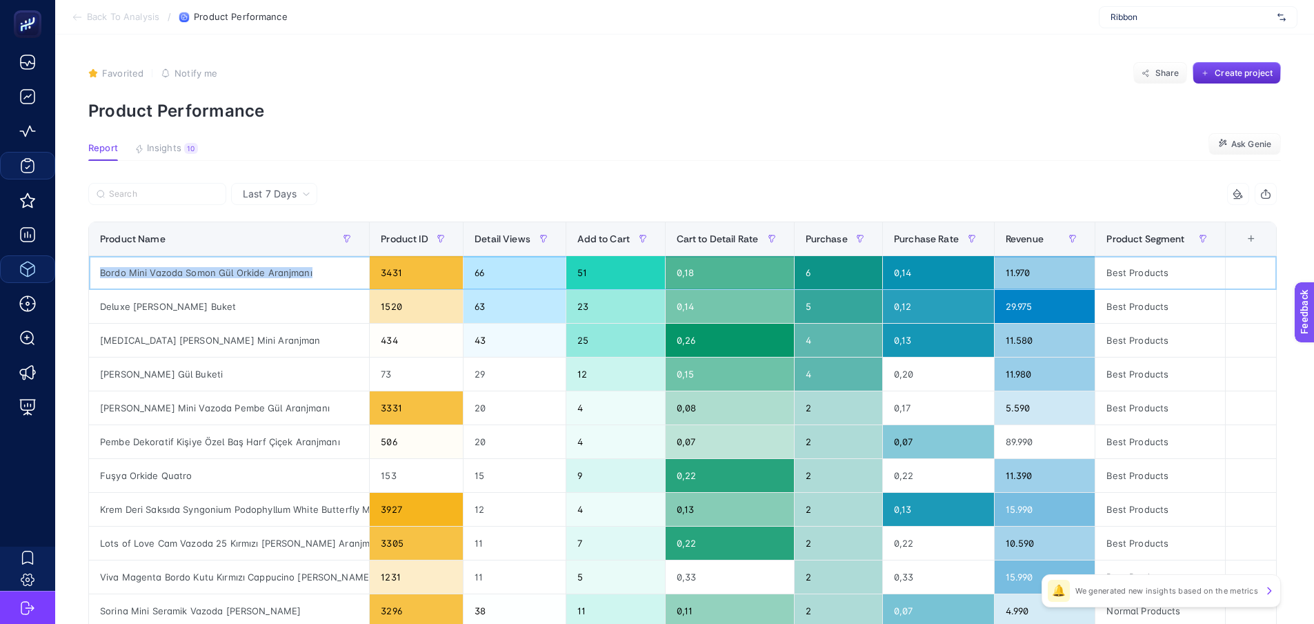
drag, startPoint x: 308, startPoint y: 273, endPoint x: 90, endPoint y: 270, distance: 217.4
click at [90, 270] on div "Bordo Mini Vazoda Somon Gül Orkide Aranjmanı" at bounding box center [229, 272] width 280 height 33
drag, startPoint x: 248, startPoint y: 302, endPoint x: 86, endPoint y: 300, distance: 162.8
click at [89, 300] on div "Deluxe [PERSON_NAME] Buket" at bounding box center [229, 306] width 280 height 33
drag, startPoint x: 259, startPoint y: 346, endPoint x: 90, endPoint y: 338, distance: 169.2
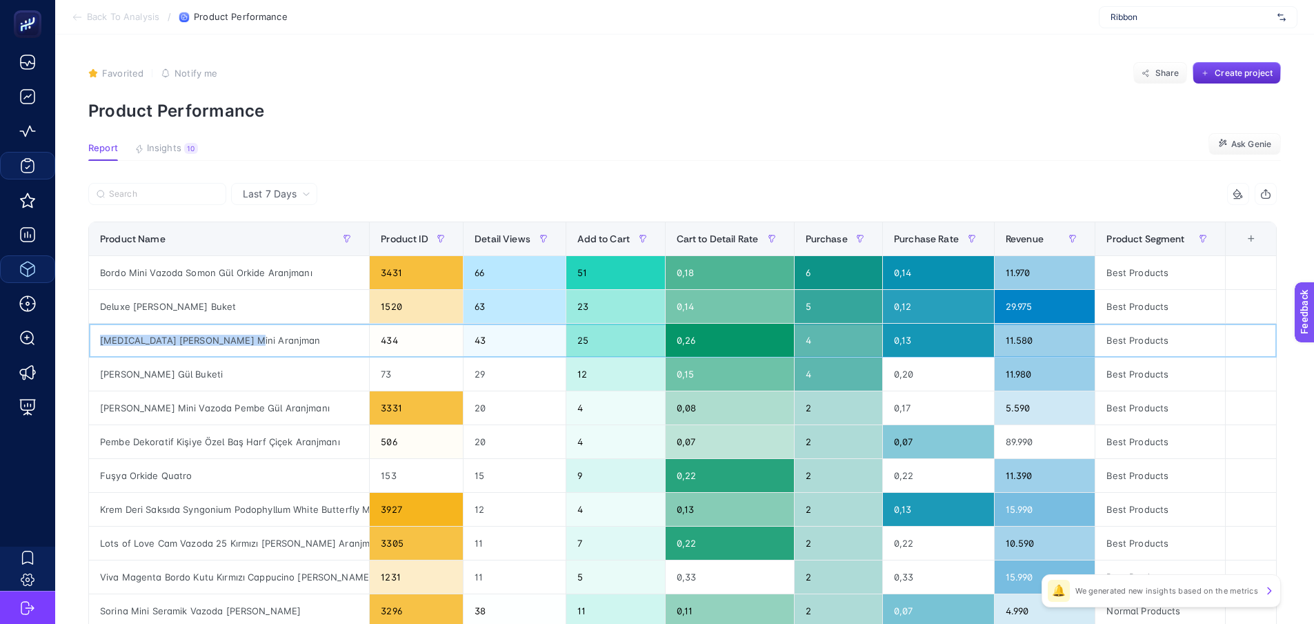
click at [90, 338] on div "[MEDICAL_DATA] [PERSON_NAME] Mini Aranjman" at bounding box center [229, 340] width 280 height 33
drag, startPoint x: 199, startPoint y: 375, endPoint x: 91, endPoint y: 371, distance: 108.4
click at [91, 371] on div "[PERSON_NAME] Gül Buketi" at bounding box center [229, 373] width 280 height 33
drag, startPoint x: 304, startPoint y: 417, endPoint x: 92, endPoint y: 411, distance: 211.9
click at [92, 411] on div "[PERSON_NAME] Mini Vazoda Pembe Gül Aranjmanı" at bounding box center [229, 407] width 280 height 33
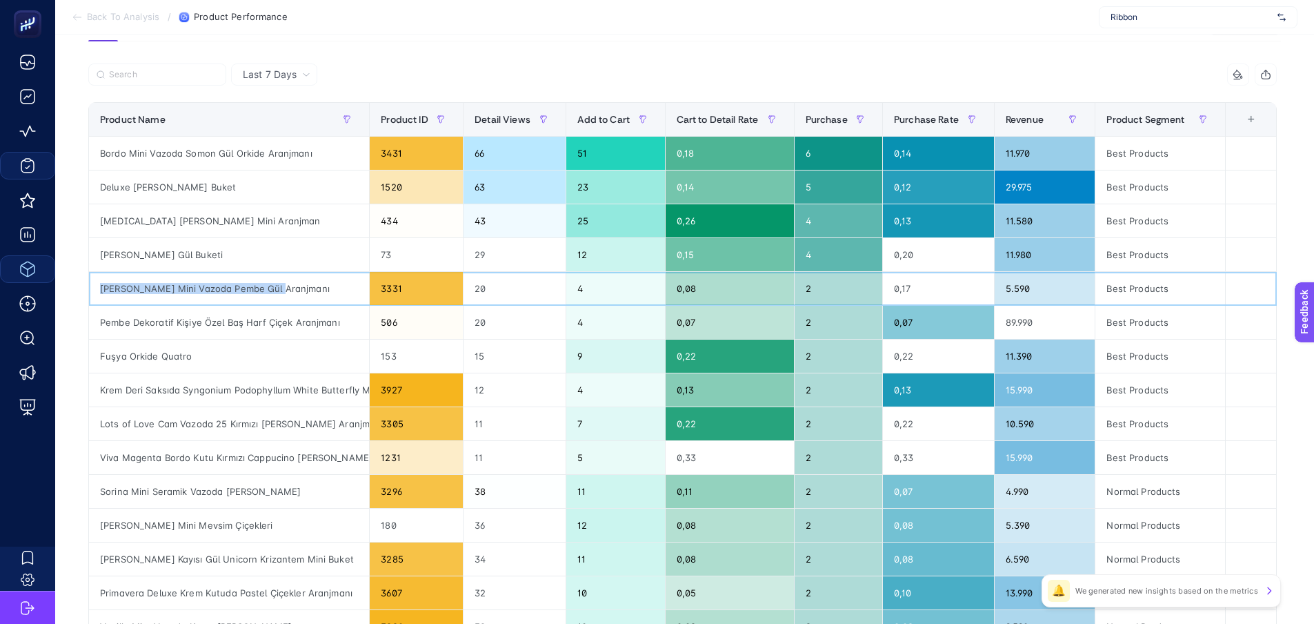
scroll to position [138, 6]
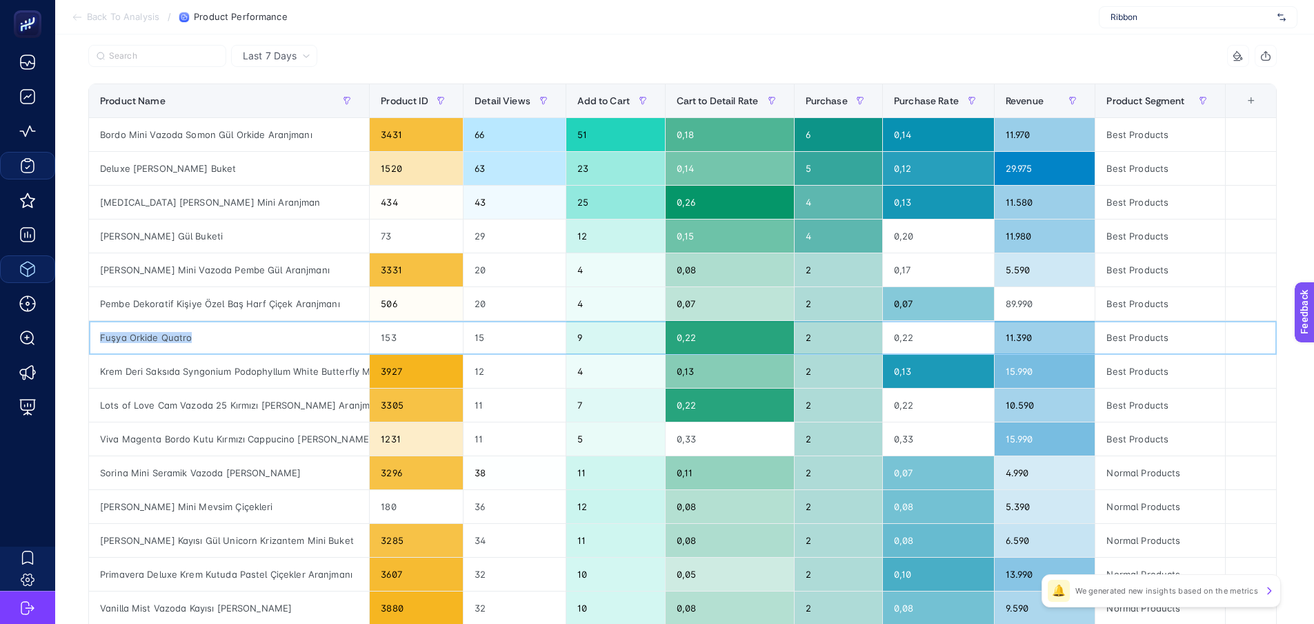
drag, startPoint x: 238, startPoint y: 333, endPoint x: 95, endPoint y: 337, distance: 143.6
click at [95, 337] on div "Fuşya Orkide Quatro" at bounding box center [229, 337] width 280 height 33
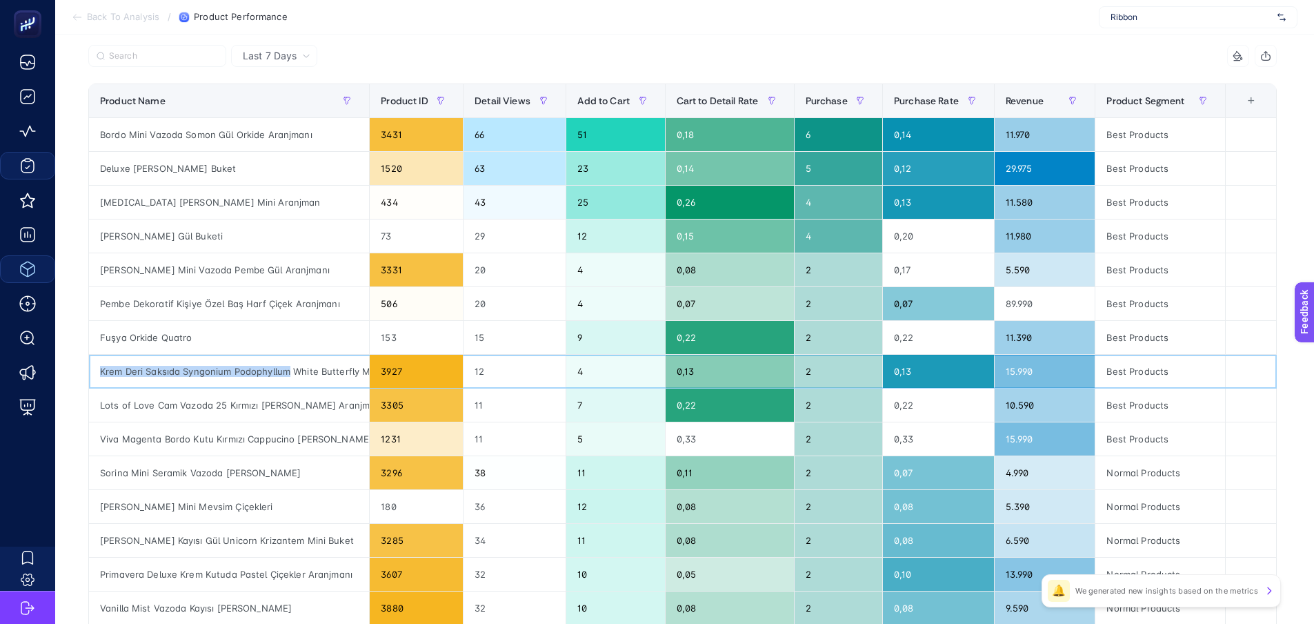
drag, startPoint x: 91, startPoint y: 368, endPoint x: 284, endPoint y: 350, distance: 194.0
click at [280, 368] on div "Krem Deri Saksıda Syngonium Podophyllum White Butterfly Melek Kanadı Bitkisi" at bounding box center [229, 371] width 280 height 33
drag, startPoint x: 94, startPoint y: 406, endPoint x: 281, endPoint y: 408, distance: 187.0
click at [281, 408] on div "Lots of Love Cam Vazoda 25 Kırmızı [PERSON_NAME] Aranjmanı" at bounding box center [229, 404] width 280 height 33
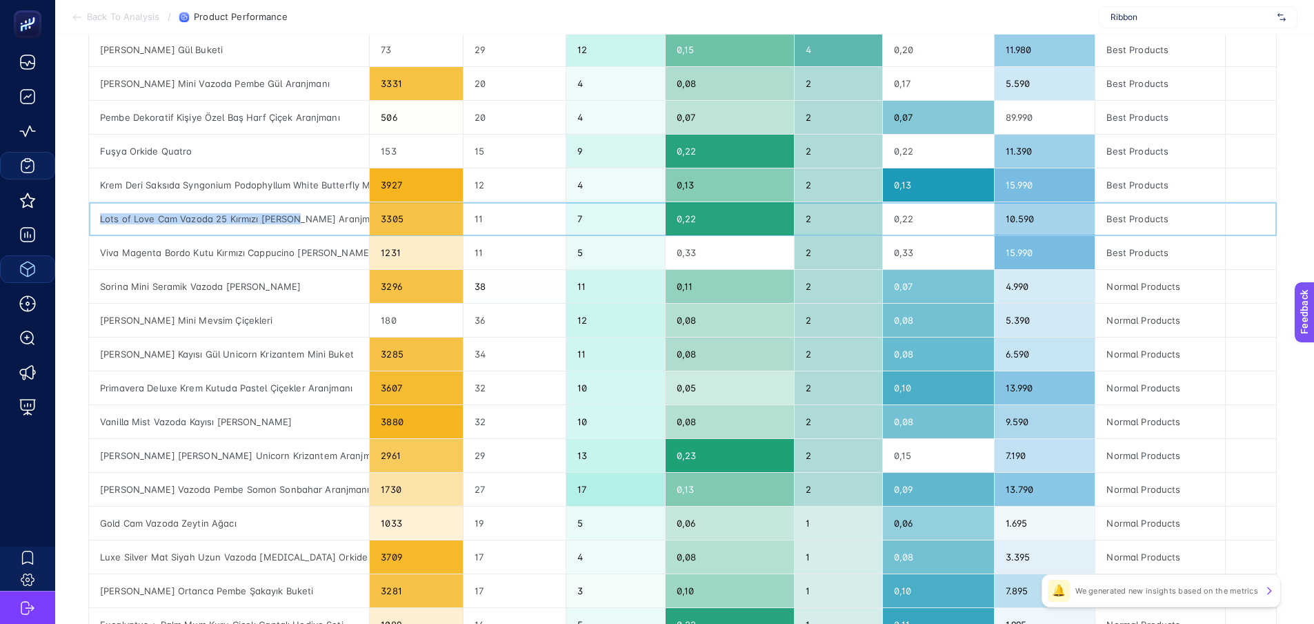
scroll to position [345, 6]
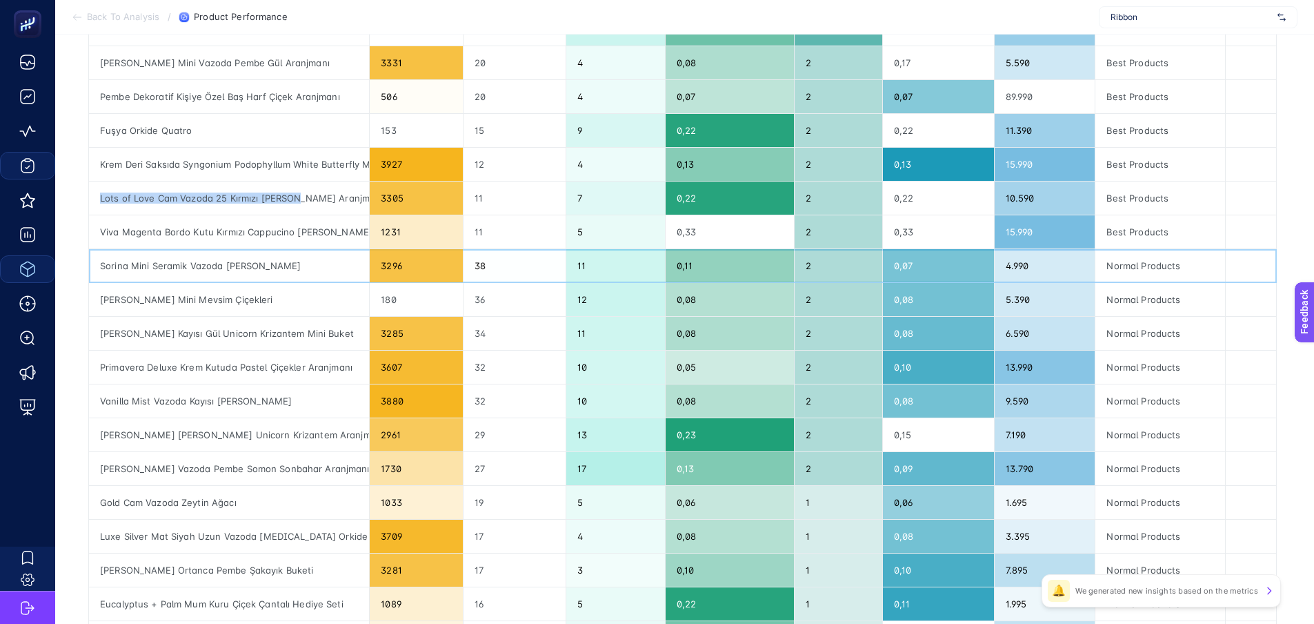
drag, startPoint x: 92, startPoint y: 267, endPoint x: 304, endPoint y: 263, distance: 211.2
click at [304, 263] on div "Sorina Mini Seramik Vazoda [PERSON_NAME]" at bounding box center [229, 265] width 280 height 33
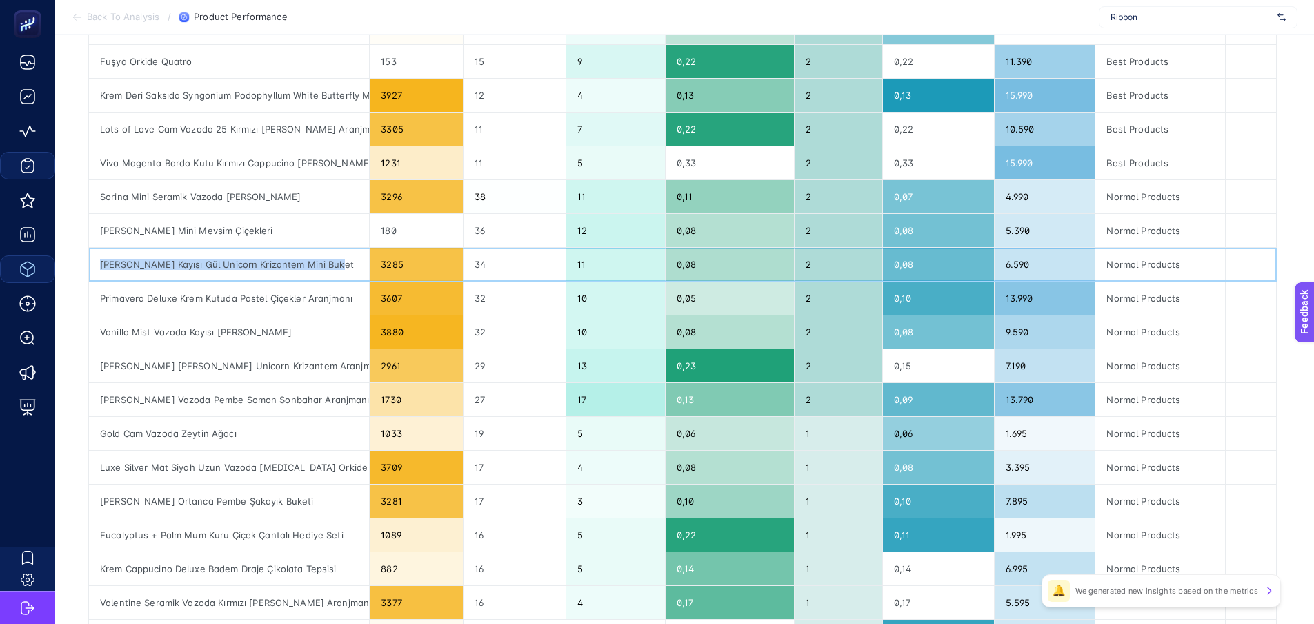
drag, startPoint x: 91, startPoint y: 264, endPoint x: 337, endPoint y: 266, distance: 246.3
click at [337, 266] on div "[PERSON_NAME] Kayısı Gül Unicorn Krizantem Mini Buket" at bounding box center [229, 264] width 280 height 33
drag, startPoint x: 295, startPoint y: 235, endPoint x: 89, endPoint y: 229, distance: 206.4
click at [89, 229] on div "[PERSON_NAME] Mini Mevsim Çiçekleri" at bounding box center [229, 230] width 280 height 33
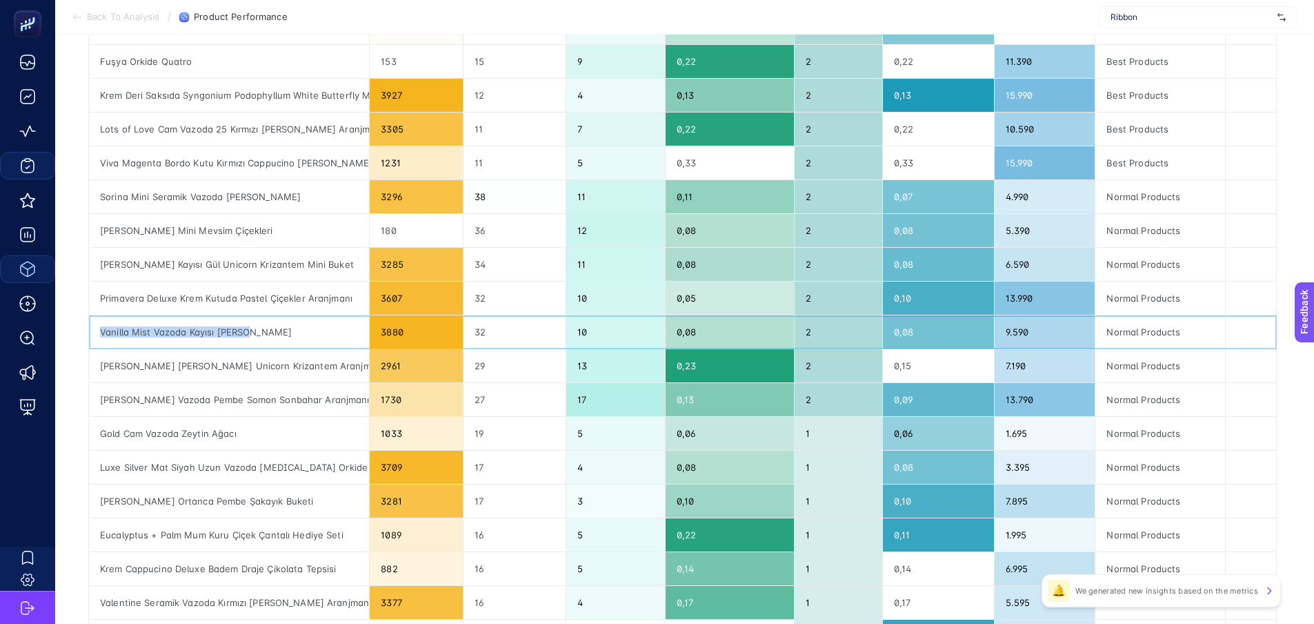
drag, startPoint x: 214, startPoint y: 331, endPoint x: 89, endPoint y: 331, distance: 124.9
click at [91, 333] on div "Vanilla Mist Vazoda Kayısı [PERSON_NAME]" at bounding box center [229, 331] width 280 height 33
drag, startPoint x: 90, startPoint y: 295, endPoint x: 346, endPoint y: 296, distance: 256.7
click at [346, 296] on div "Primavera Deluxe Krem Kutuda Pastel Çiçekler Aranjmanı" at bounding box center [229, 298] width 280 height 33
drag, startPoint x: 242, startPoint y: 340, endPoint x: 87, endPoint y: 341, distance: 155.3
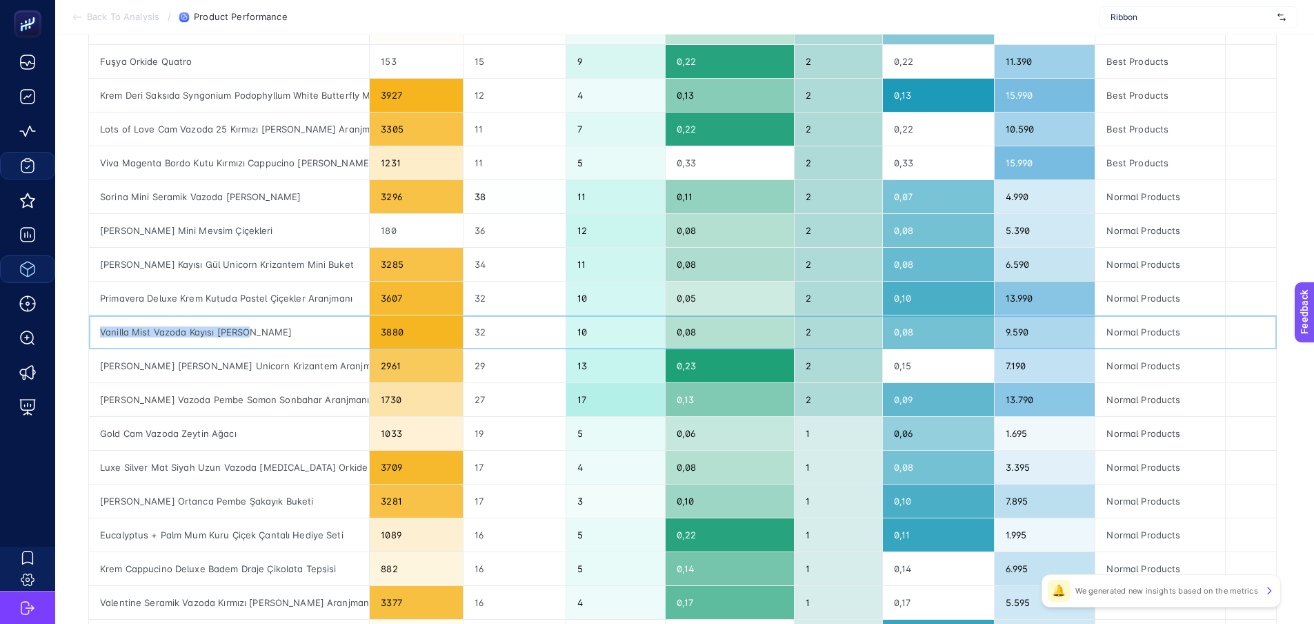
click at [89, 341] on div "Vanilla Mist Vazoda Kayısı [PERSON_NAME]" at bounding box center [229, 331] width 280 height 33
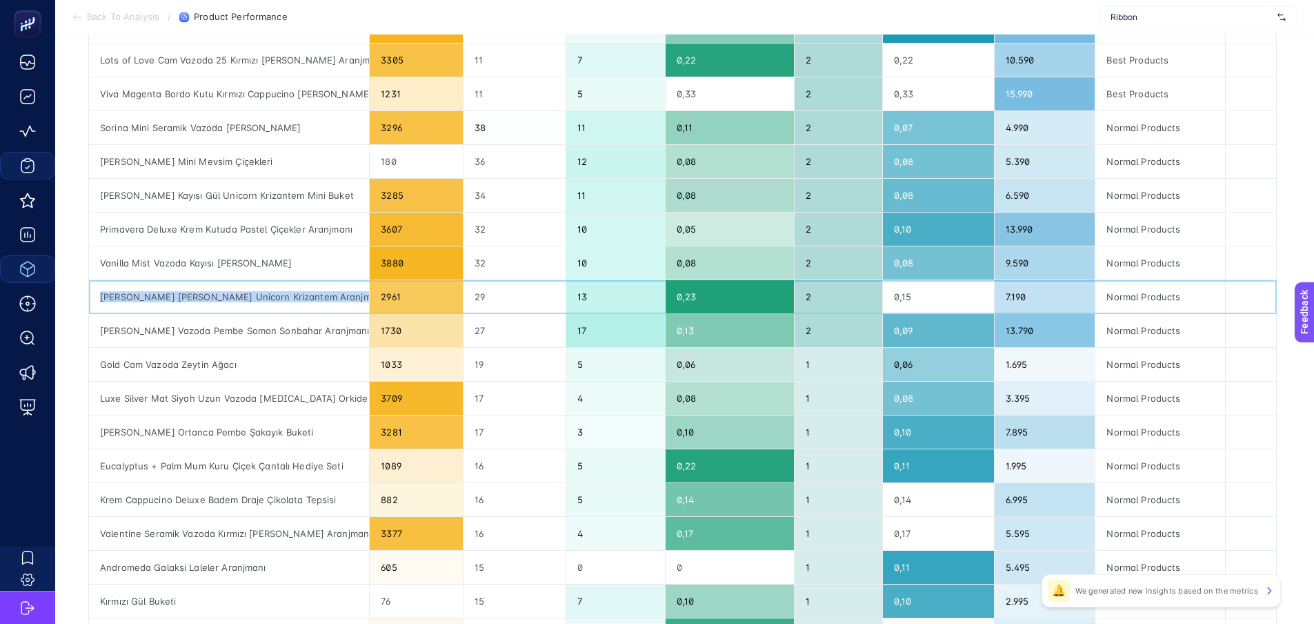
scroll to position [0, 3]
drag, startPoint x: 93, startPoint y: 296, endPoint x: 364, endPoint y: 297, distance: 270.5
click at [364, 297] on div "[PERSON_NAME] [PERSON_NAME] Unicorn Krizantem Aranjmanı" at bounding box center [229, 296] width 280 height 33
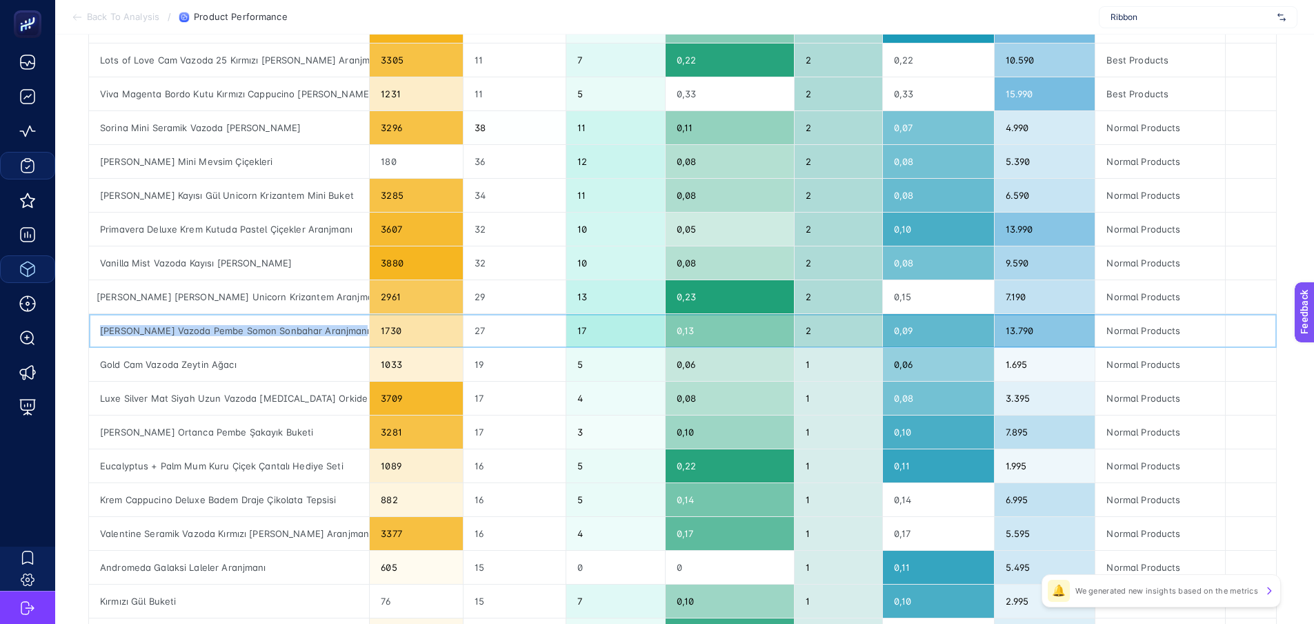
drag, startPoint x: 93, startPoint y: 334, endPoint x: 337, endPoint y: 336, distance: 244.3
click at [337, 336] on div "[PERSON_NAME] Vazoda Pembe Somon Sonbahar Aranjmanı" at bounding box center [229, 330] width 280 height 33
drag, startPoint x: 253, startPoint y: 364, endPoint x: 90, endPoint y: 366, distance: 162.9
click at [90, 366] on div "Gold Cam Vazoda Zeytin Ağacı" at bounding box center [229, 364] width 280 height 33
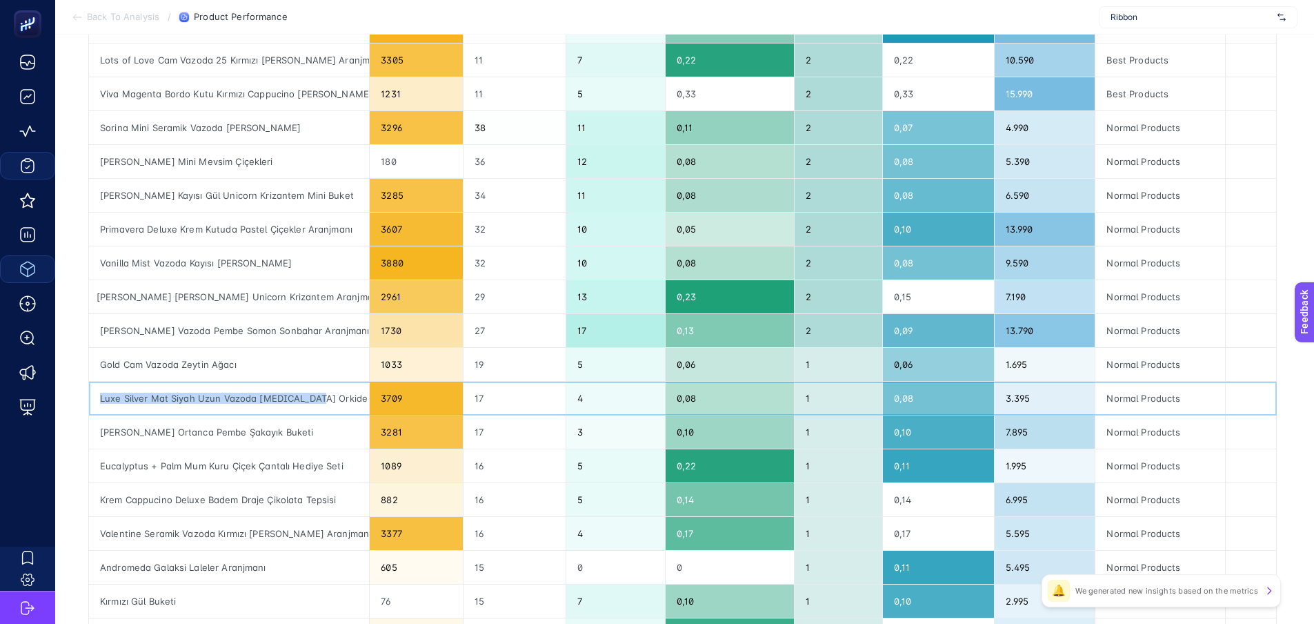
drag, startPoint x: 237, startPoint y: 408, endPoint x: 95, endPoint y: 404, distance: 142.2
click at [95, 404] on div "Luxe Silver Mat Siyah Uzun Vazoda [MEDICAL_DATA] Orkide" at bounding box center [229, 398] width 280 height 33
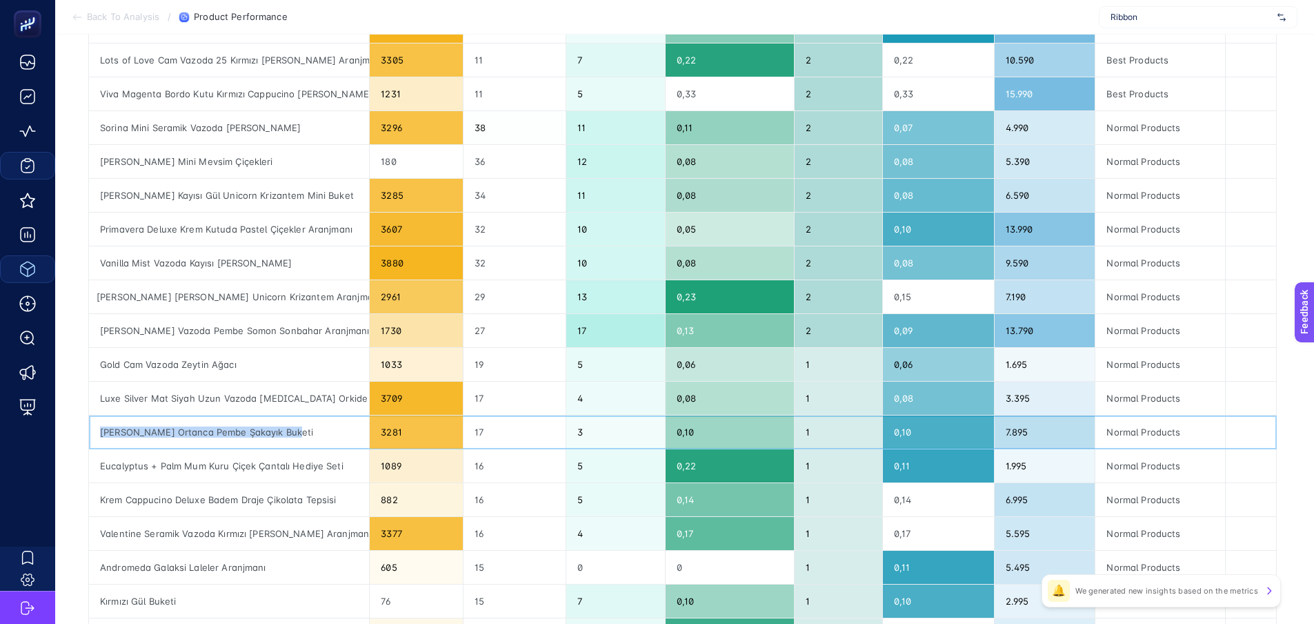
drag, startPoint x: 296, startPoint y: 426, endPoint x: 92, endPoint y: 433, distance: 204.4
click at [92, 433] on div "[PERSON_NAME] Ortanca Pembe Şakayık Buketi" at bounding box center [229, 431] width 280 height 33
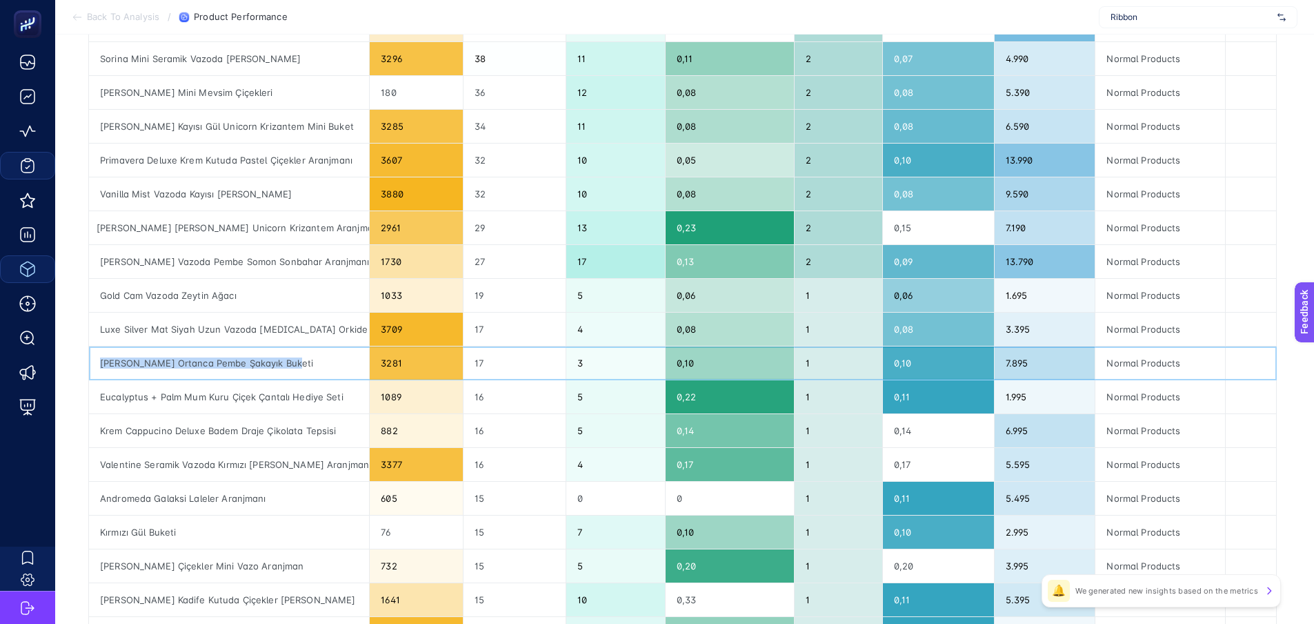
scroll to position [621, 6]
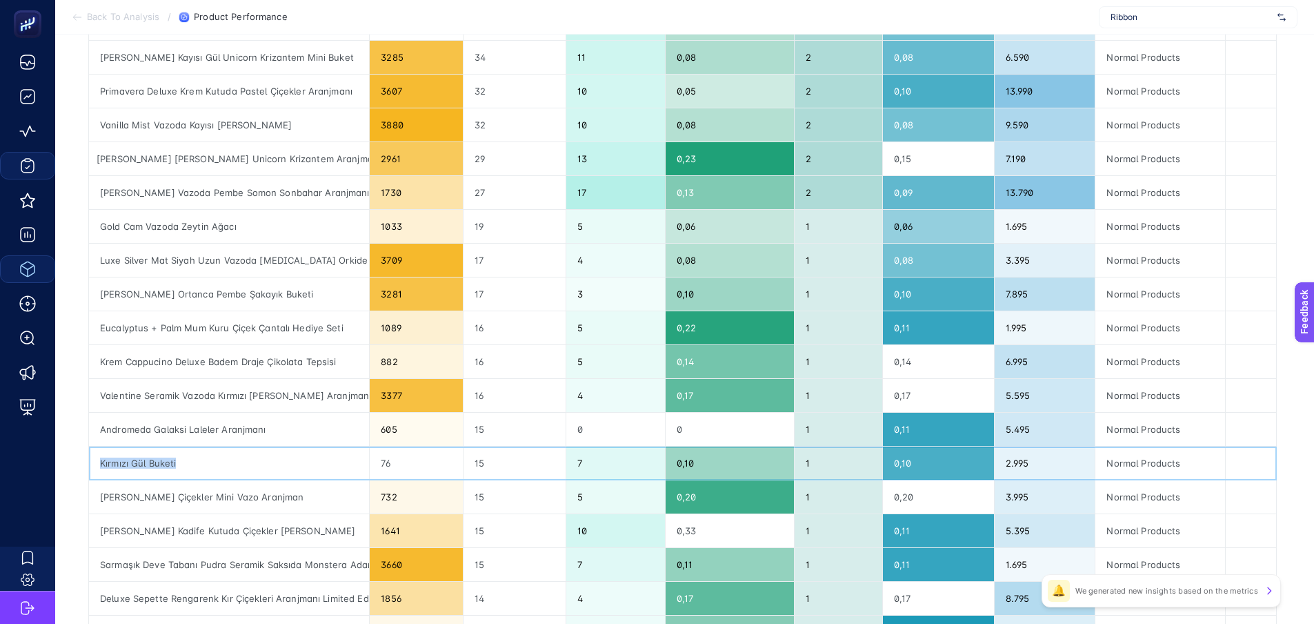
drag, startPoint x: 204, startPoint y: 464, endPoint x: 86, endPoint y: 460, distance: 118.1
click at [89, 460] on div "Kırmızı Gül Buketi" at bounding box center [229, 462] width 280 height 33
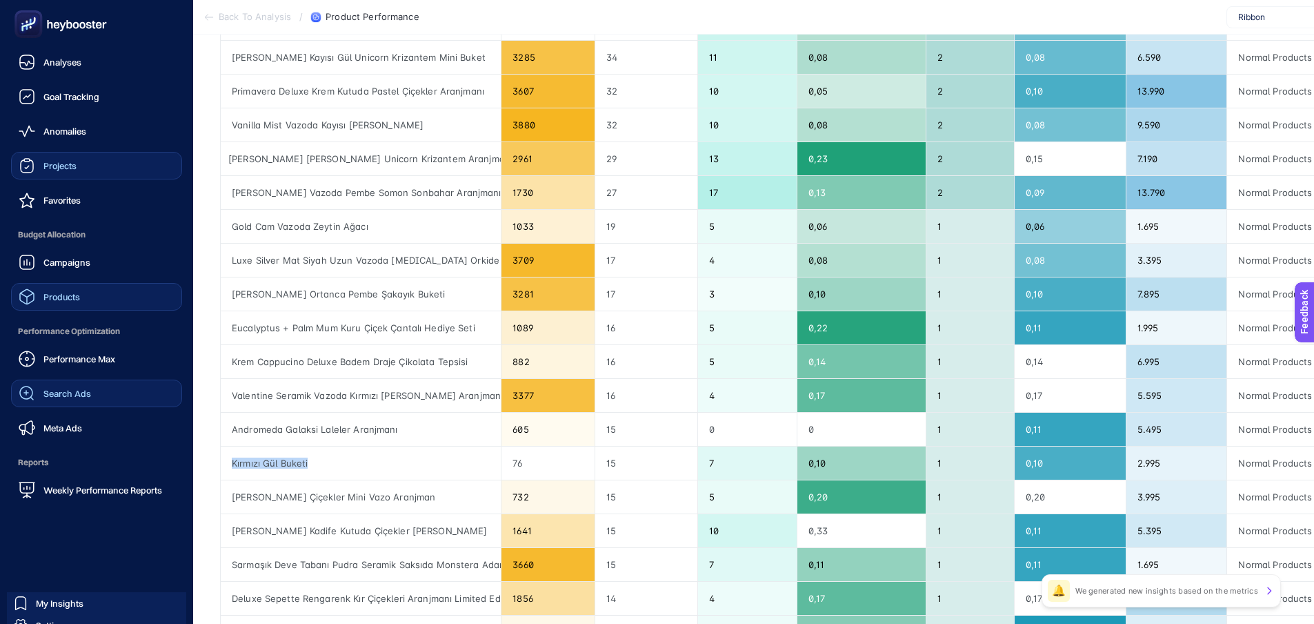
click at [69, 401] on div "Search Ads" at bounding box center [55, 393] width 72 height 17
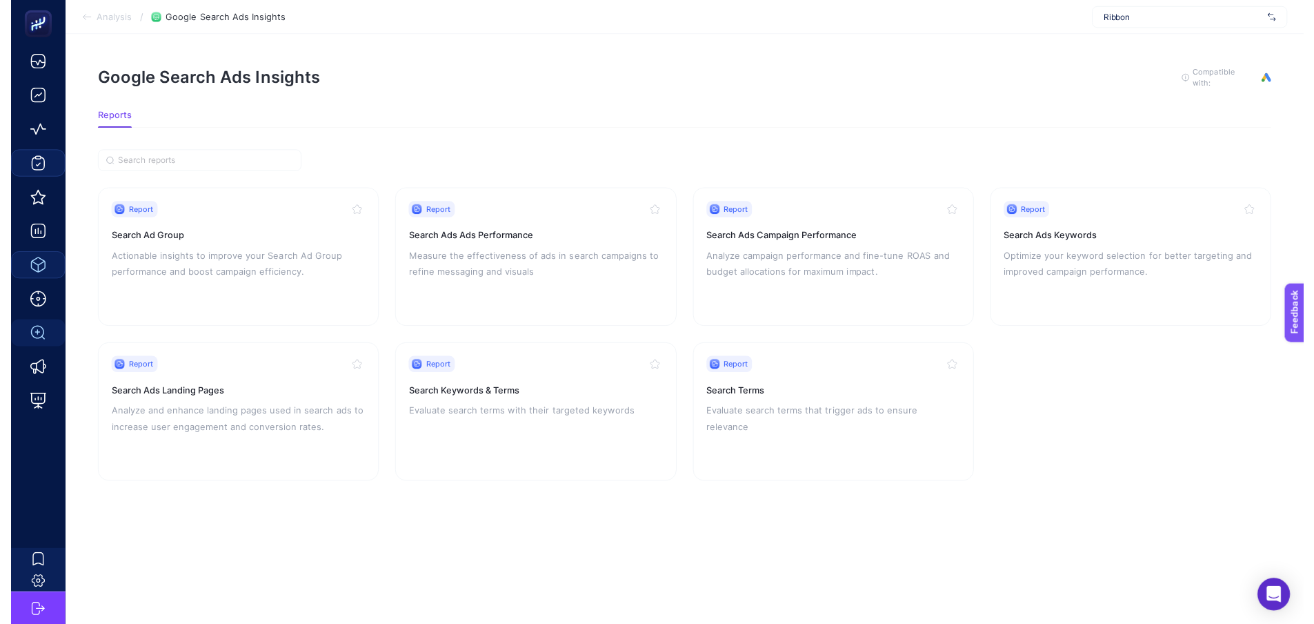
scroll to position [10, 0]
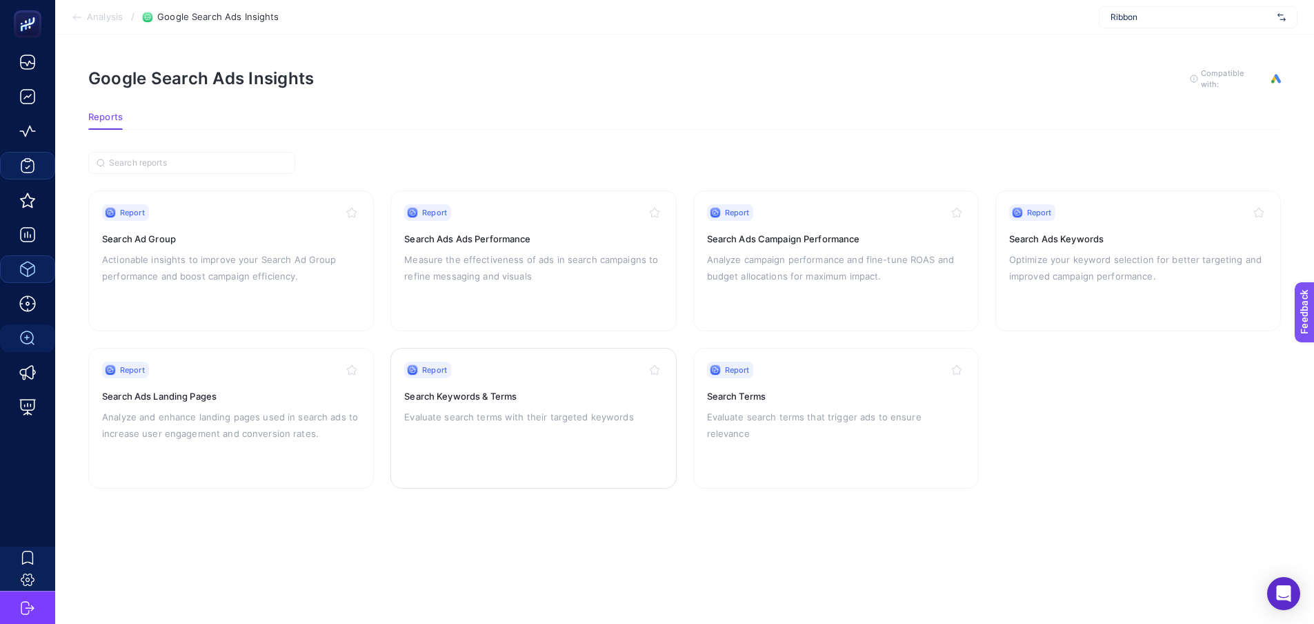
click at [549, 408] on p "Evaluate search terms with their targeted keywords" at bounding box center [533, 416] width 258 height 17
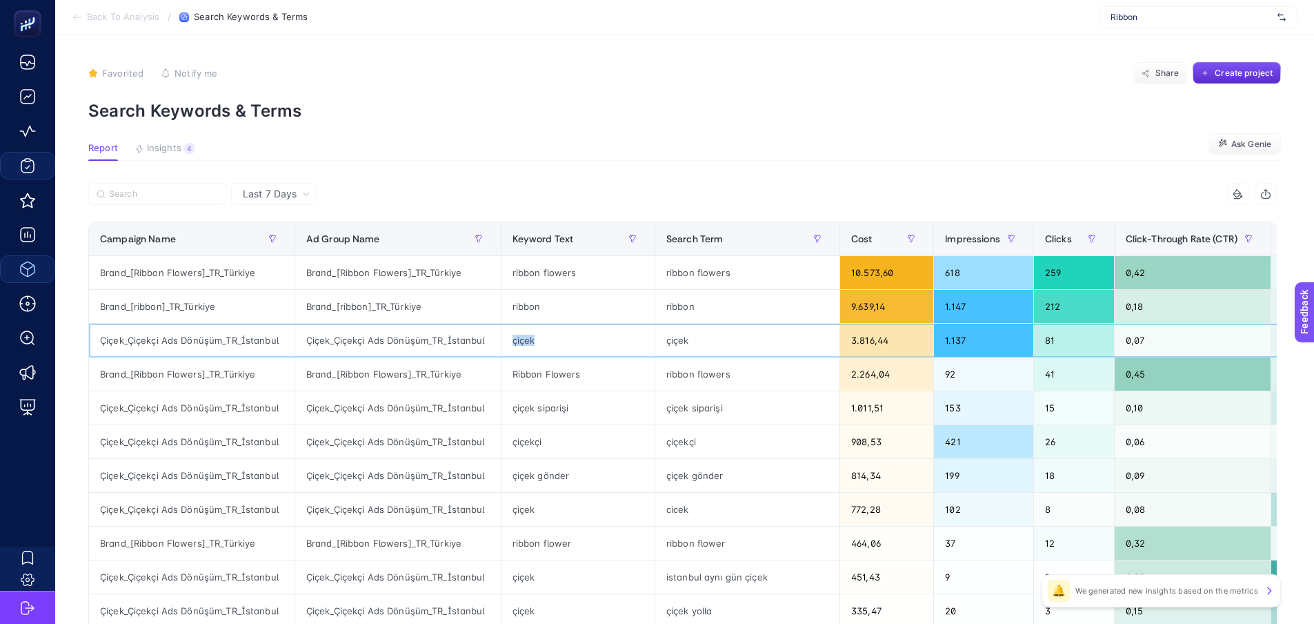
drag, startPoint x: 528, startPoint y: 339, endPoint x: 504, endPoint y: 342, distance: 24.4
click at [504, 342] on div "çiçek" at bounding box center [578, 340] width 153 height 33
click at [622, 233] on button "button" at bounding box center [633, 239] width 22 height 22
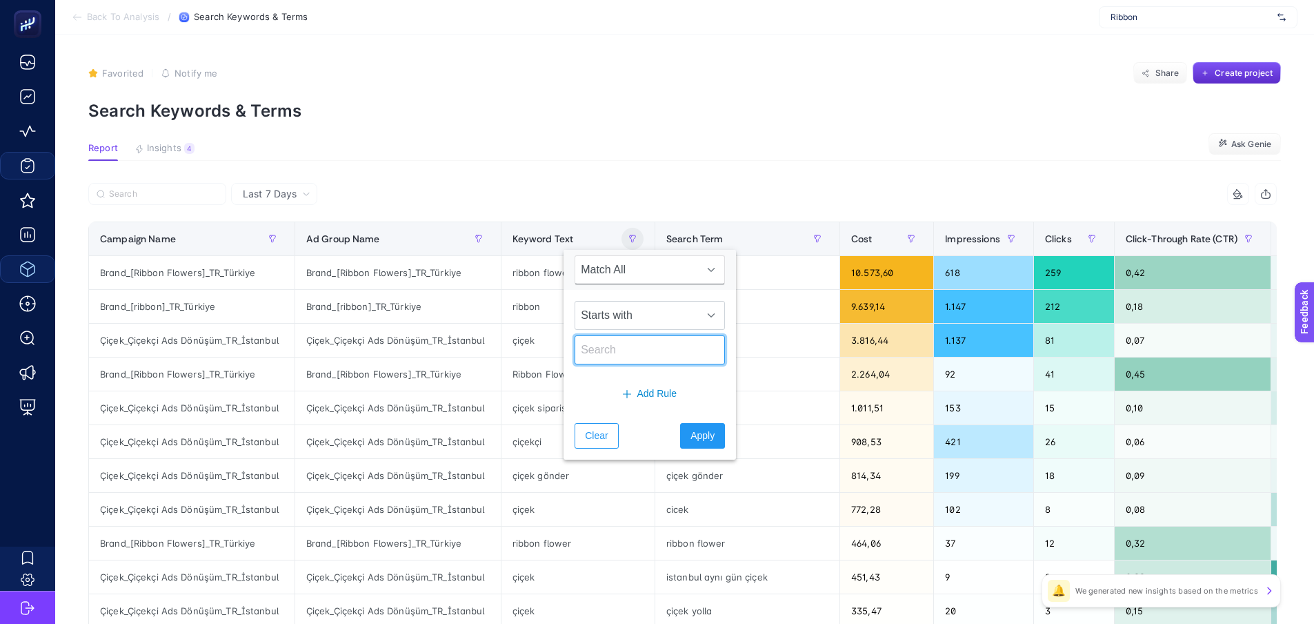
click at [613, 350] on input "text" at bounding box center [650, 349] width 150 height 29
paste input "çiçek"
type input "çiçek"
click at [671, 319] on span "Starts with" at bounding box center [636, 316] width 123 height 28
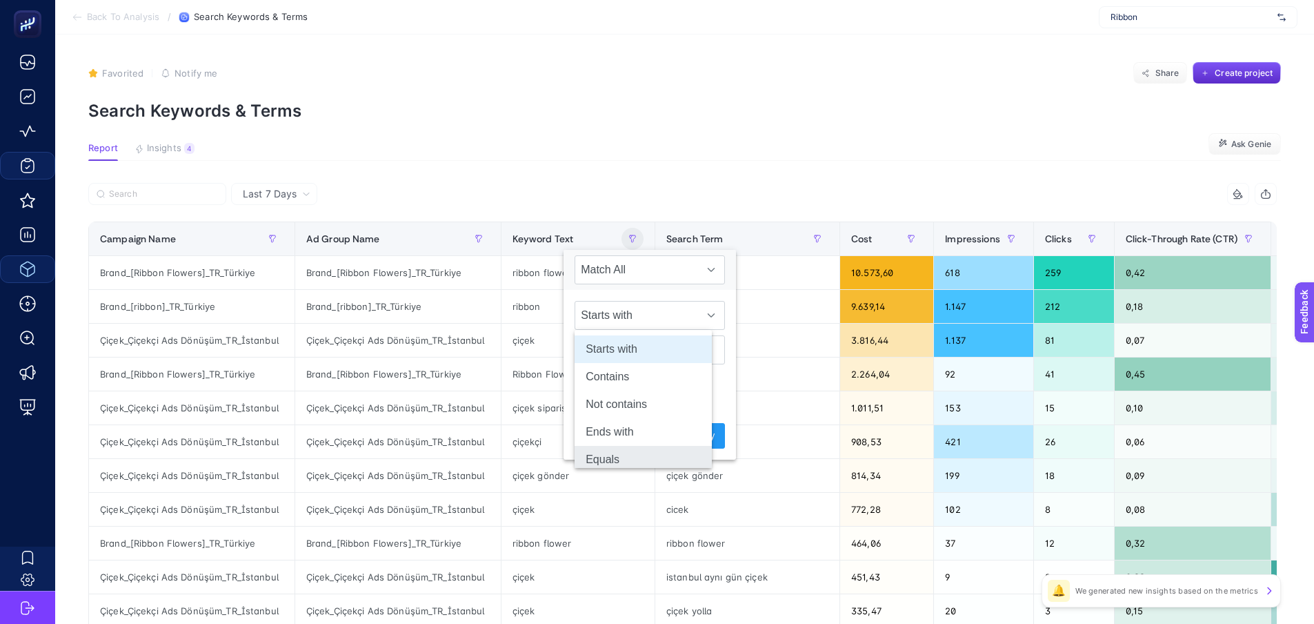
click at [624, 455] on li "Equals" at bounding box center [643, 460] width 137 height 28
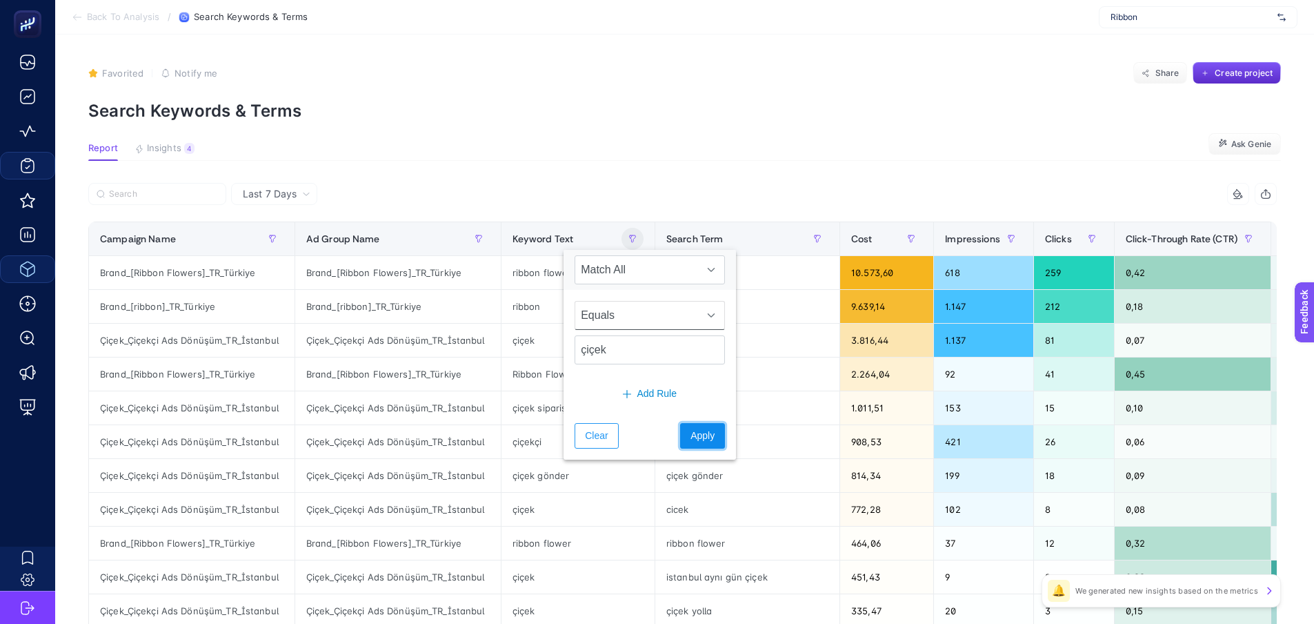
click at [692, 436] on span "Apply" at bounding box center [703, 435] width 24 height 14
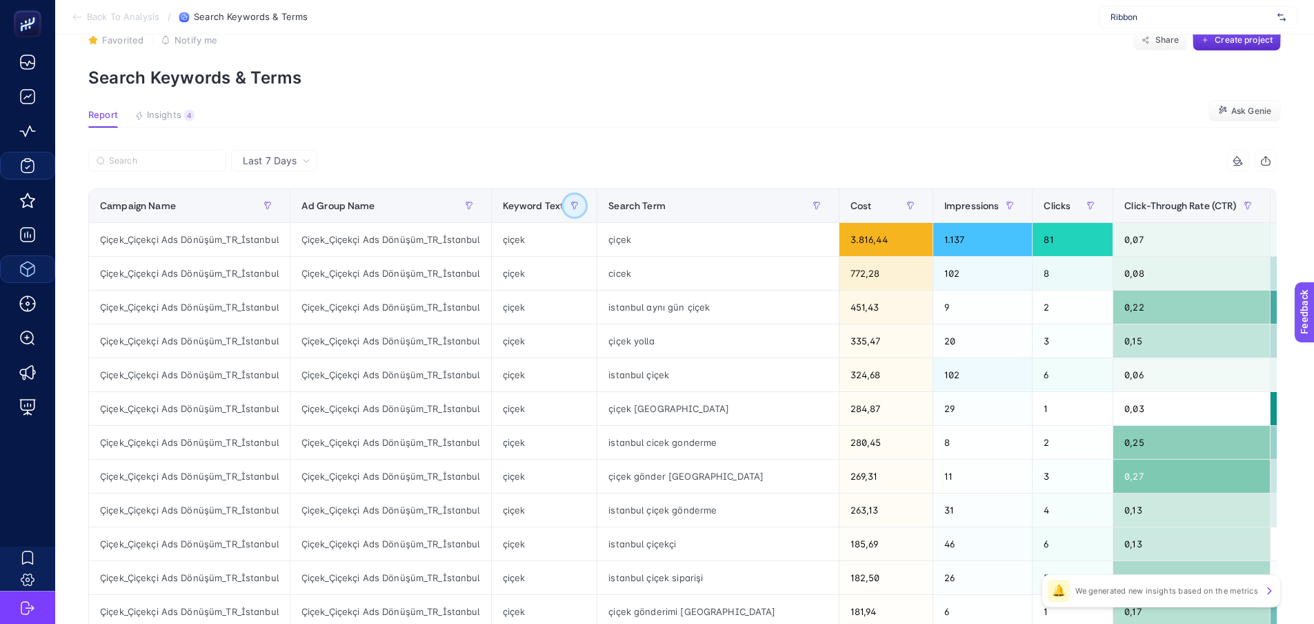
scroll to position [0, 6]
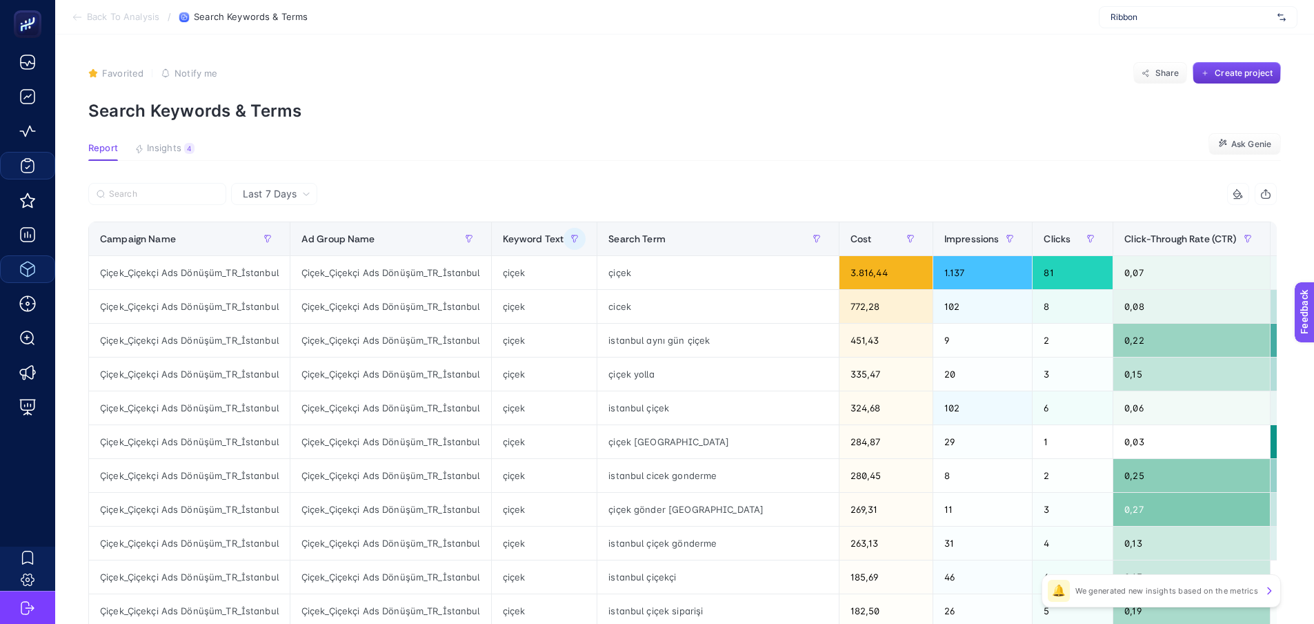
click at [1233, 75] on span "Create project" at bounding box center [1244, 73] width 58 height 11
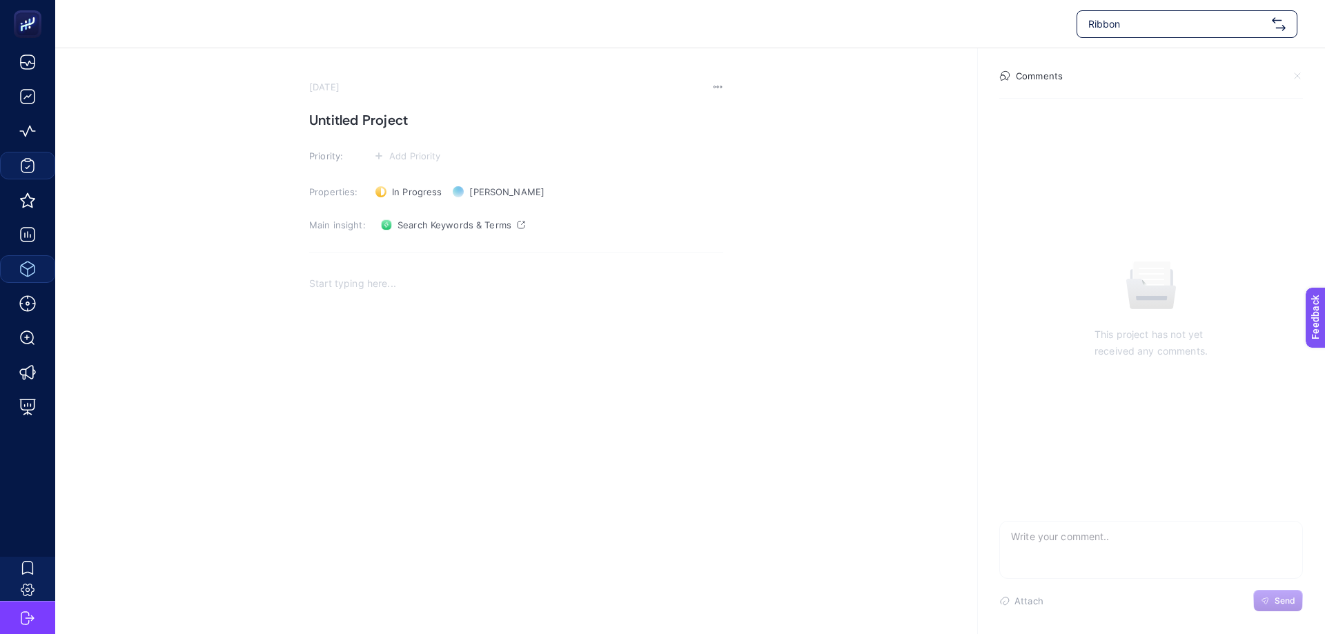
click at [365, 103] on section "[DATE] Untitled Project Priority: Add Priority Properties: In Progress Status […" at bounding box center [516, 311] width 414 height 461
drag, startPoint x: 366, startPoint y: 136, endPoint x: 364, endPoint y: 118, distance: 18.0
click at [366, 132] on section "[DATE] Untitled Project Priority: Add Priority Properties: In Progress Status […" at bounding box center [516, 311] width 414 height 461
click at [364, 118] on h1 "Untitled Project" at bounding box center [516, 120] width 414 height 22
paste h1
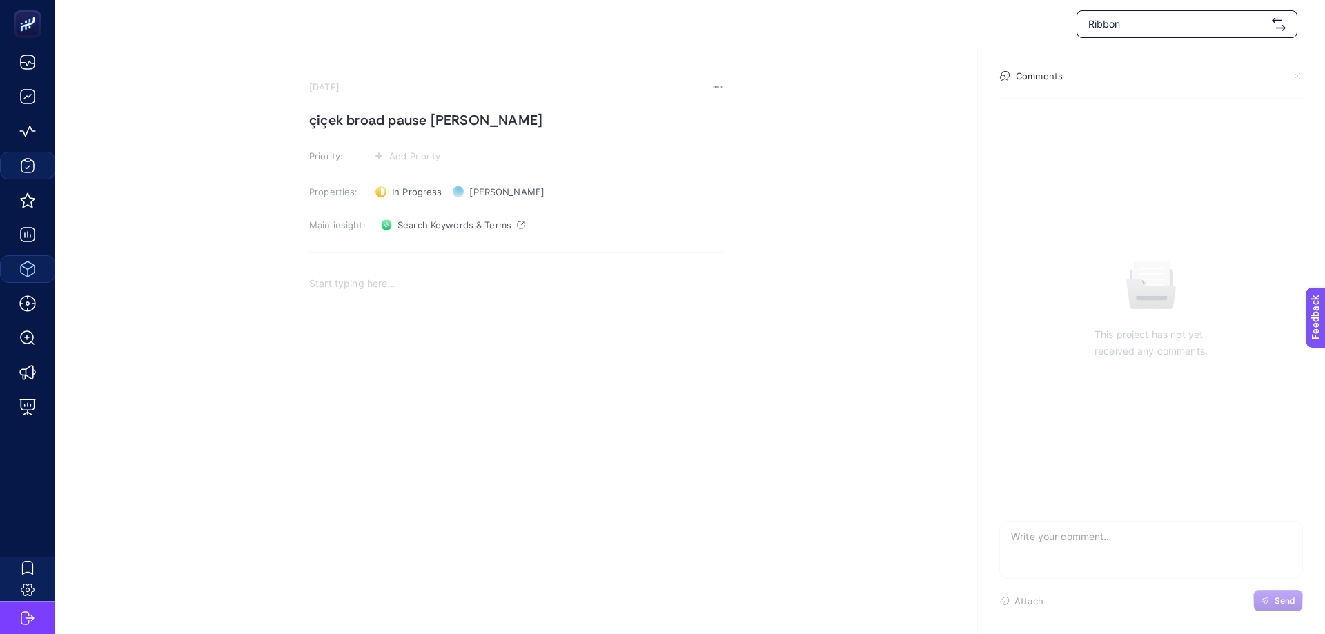
click at [437, 283] on p "Rich Text Editor. Editing area: main" at bounding box center [516, 283] width 414 height 17
drag, startPoint x: 368, startPoint y: 119, endPoint x: 304, endPoint y: 115, distance: 64.3
click at [304, 115] on section "[DATE] çiçek broad pause [PERSON_NAME] Priority: Add Priority Properties: In Pr…" at bounding box center [690, 295] width 1270 height 494
click at [343, 317] on div "Çiçek_Çiçekçi Ads Dönüşüm_TR_İstanbul" at bounding box center [516, 404] width 414 height 276
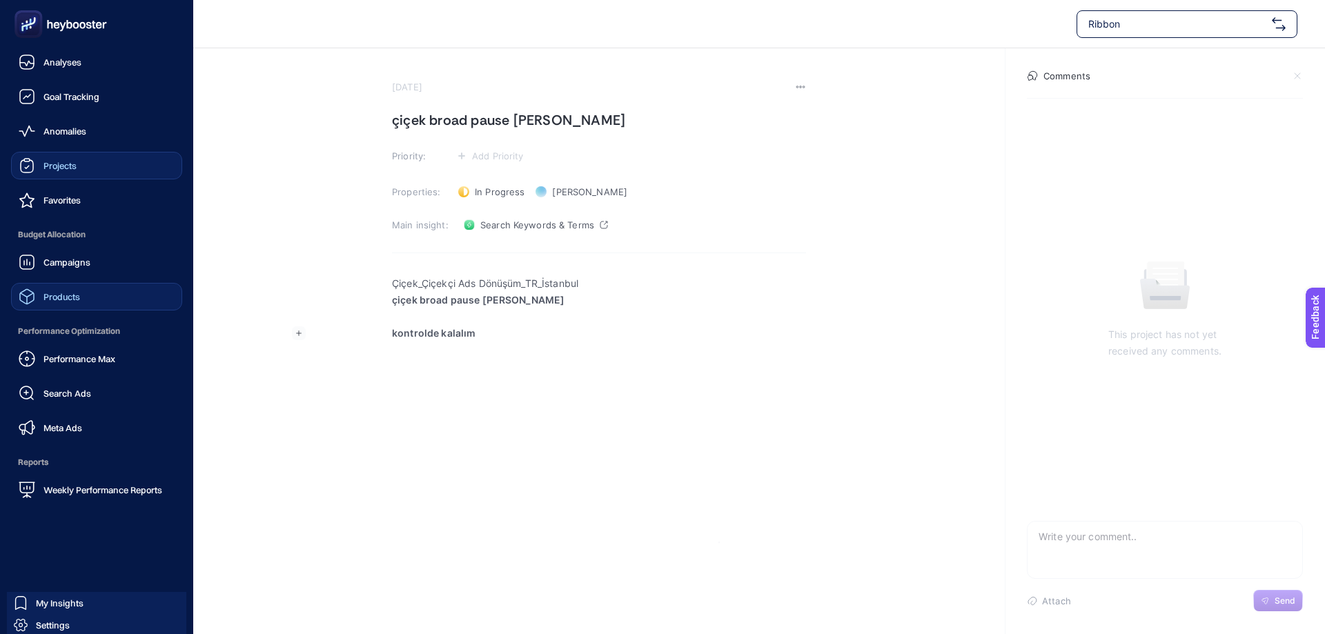
click at [74, 172] on div "Projects" at bounding box center [48, 165] width 58 height 17
